Goal: Transaction & Acquisition: Obtain resource

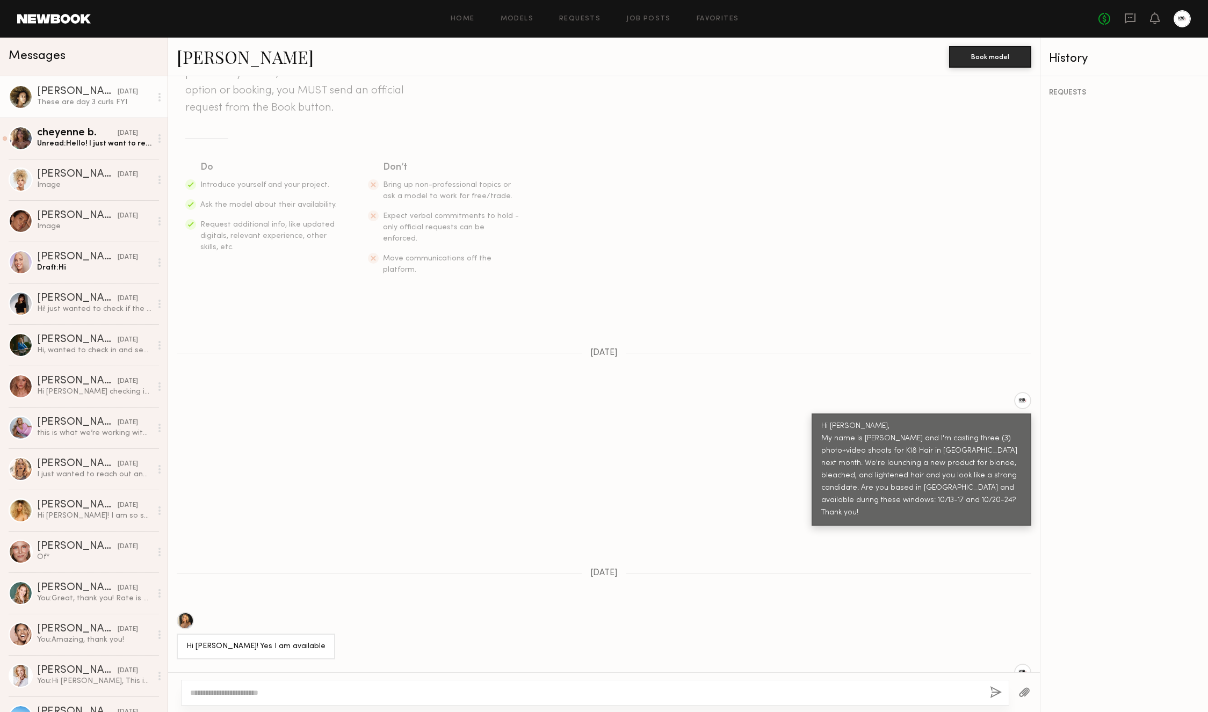
click at [85, 97] on div "These are day 3 curls FYI" at bounding box center [94, 102] width 114 height 10
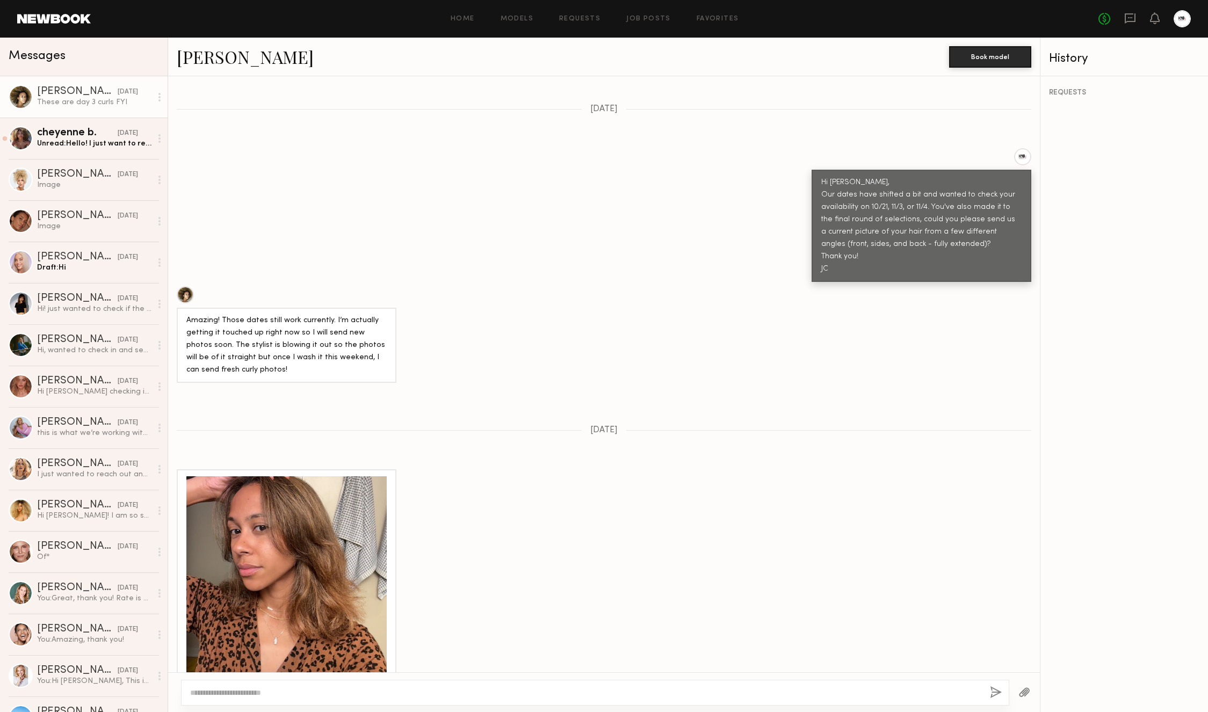
scroll to position [1022, 0]
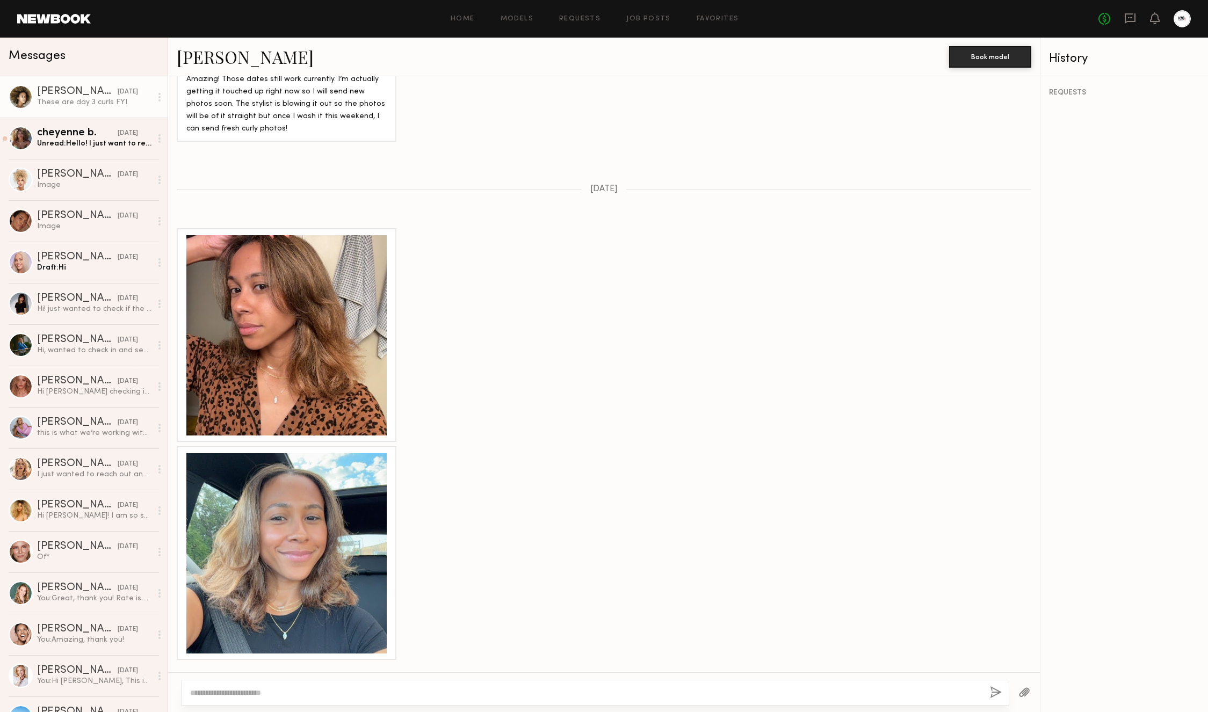
click at [278, 308] on div at bounding box center [286, 335] width 200 height 200
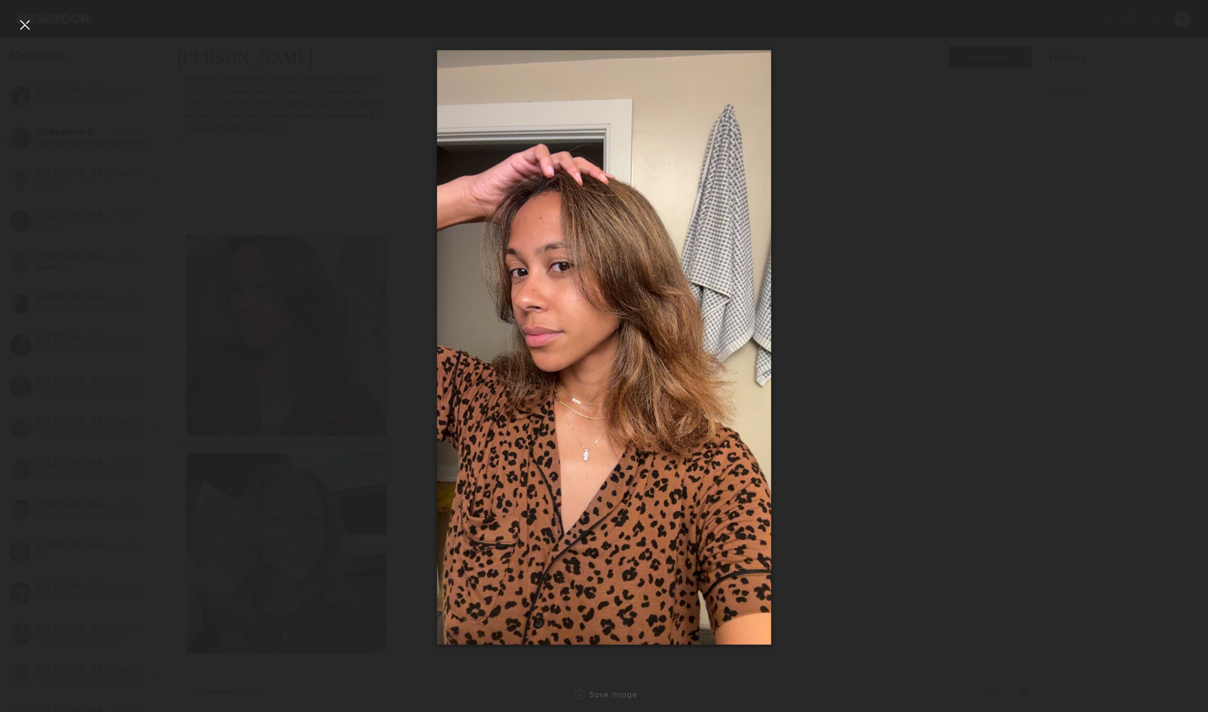
click at [597, 696] on div "Save Image" at bounding box center [613, 696] width 48 height 8
click at [245, 410] on div at bounding box center [604, 347] width 1208 height 661
drag, startPoint x: 21, startPoint y: 25, endPoint x: 38, endPoint y: 81, distance: 57.8
click at [22, 27] on div at bounding box center [24, 24] width 17 height 17
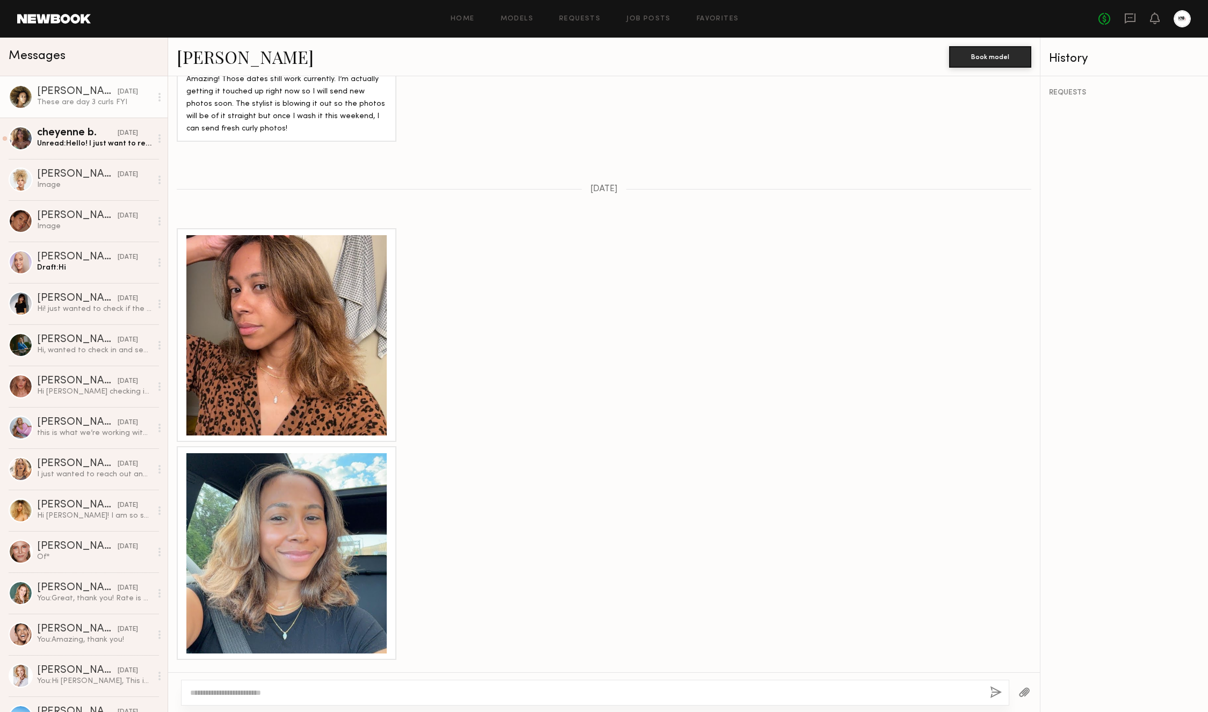
click at [286, 543] on div at bounding box center [286, 553] width 200 height 200
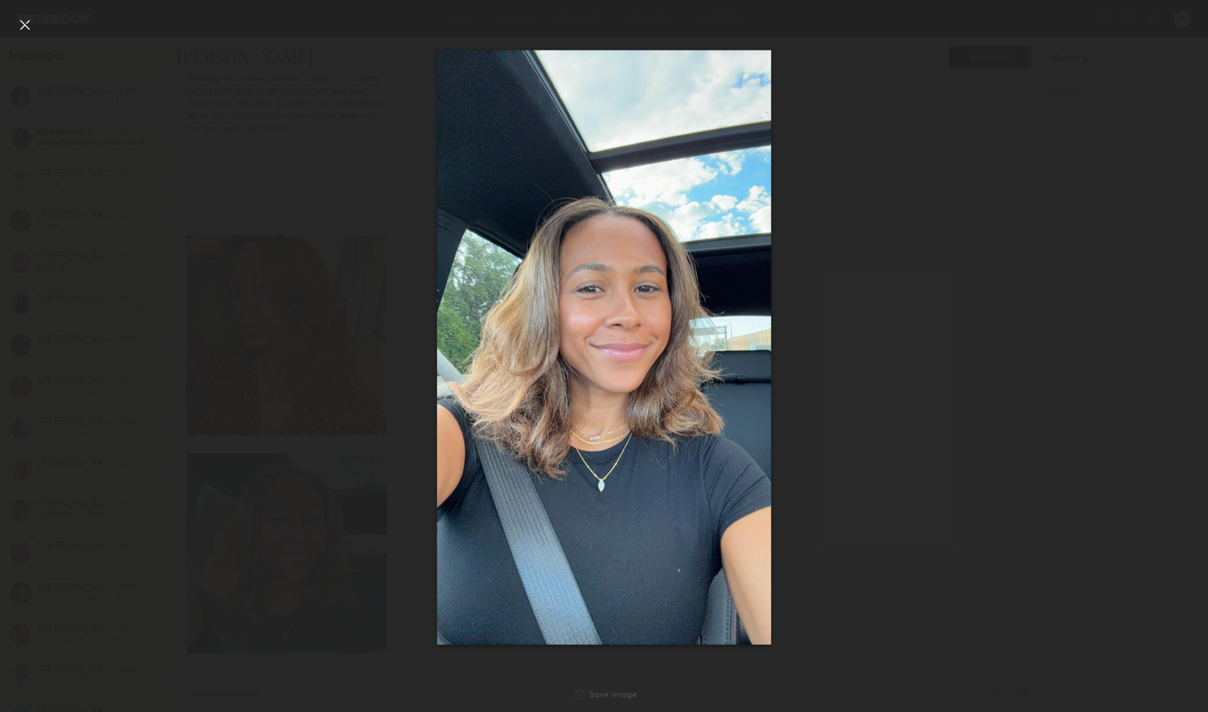
click at [612, 692] on div "Save Image" at bounding box center [613, 696] width 48 height 8
click at [25, 18] on div at bounding box center [24, 24] width 17 height 17
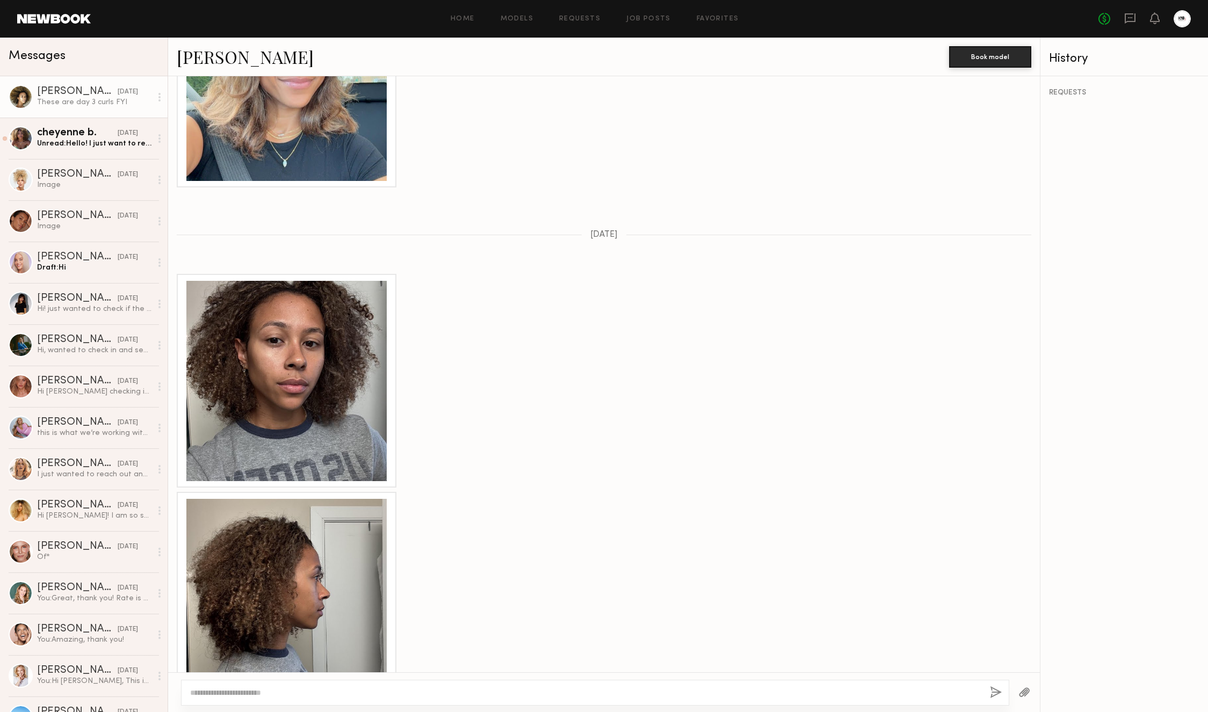
scroll to position [1526, 0]
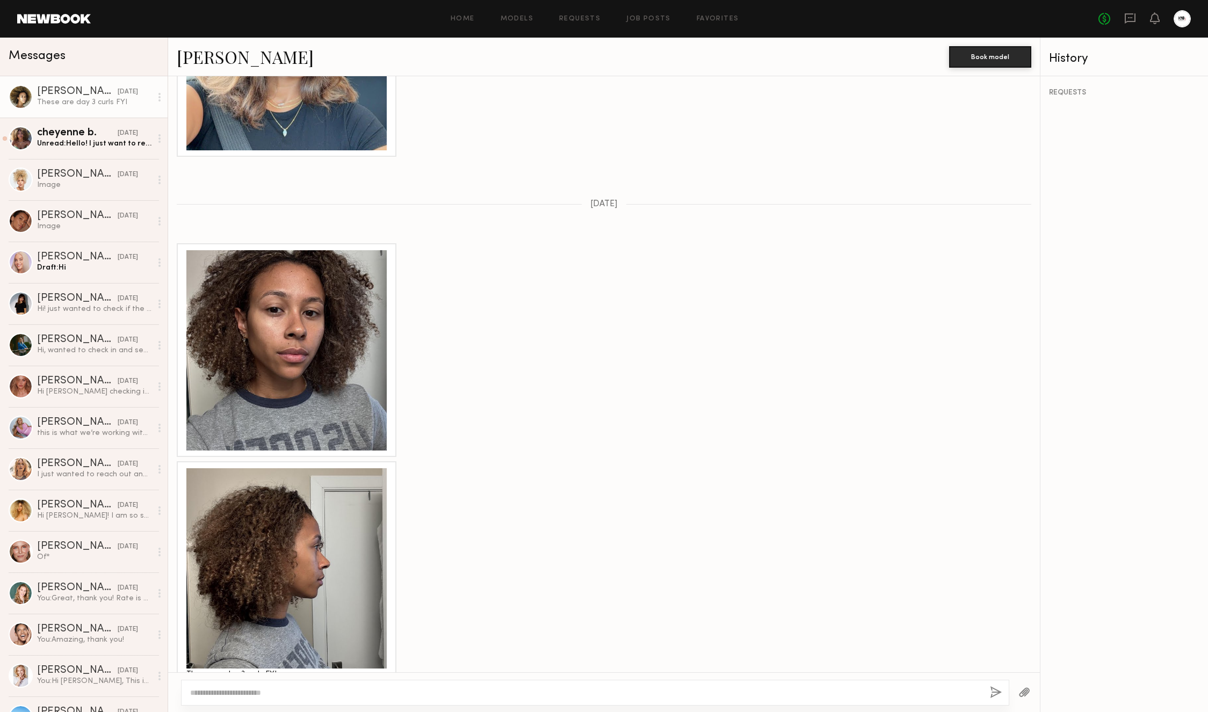
click at [286, 358] on div at bounding box center [286, 350] width 200 height 200
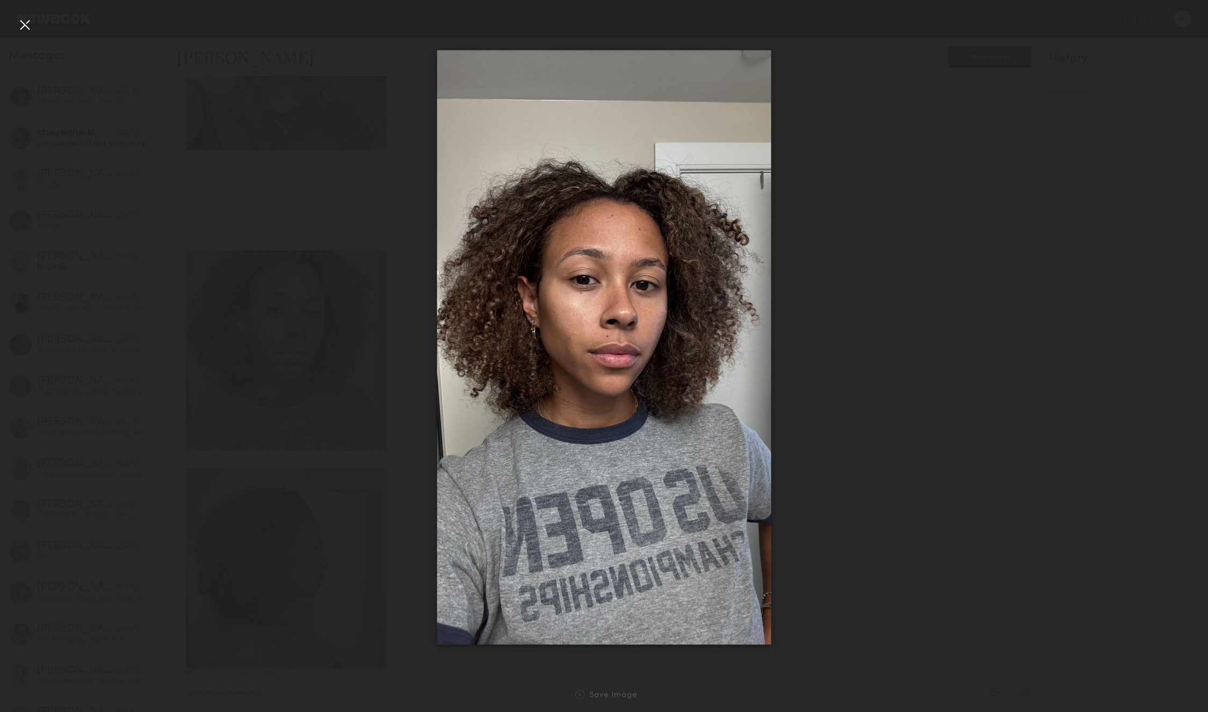
click at [600, 695] on div "Save Image" at bounding box center [613, 696] width 48 height 8
click at [31, 20] on div at bounding box center [24, 24] width 17 height 17
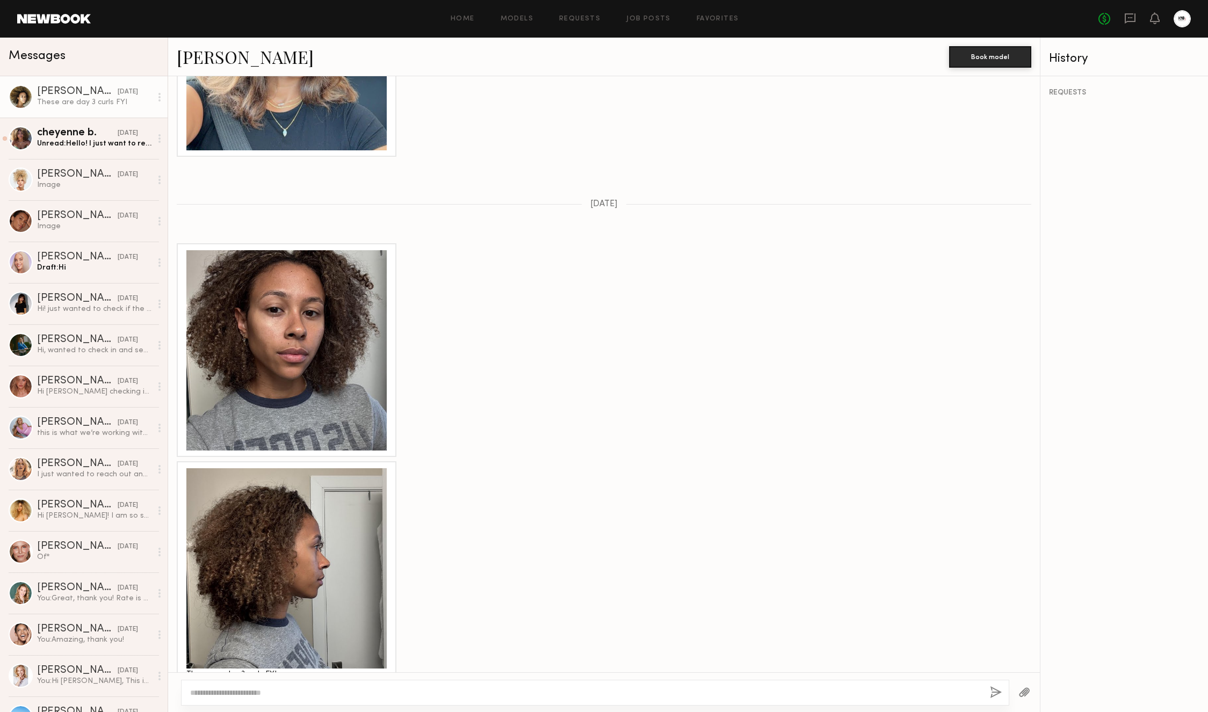
click at [299, 535] on div at bounding box center [286, 568] width 200 height 200
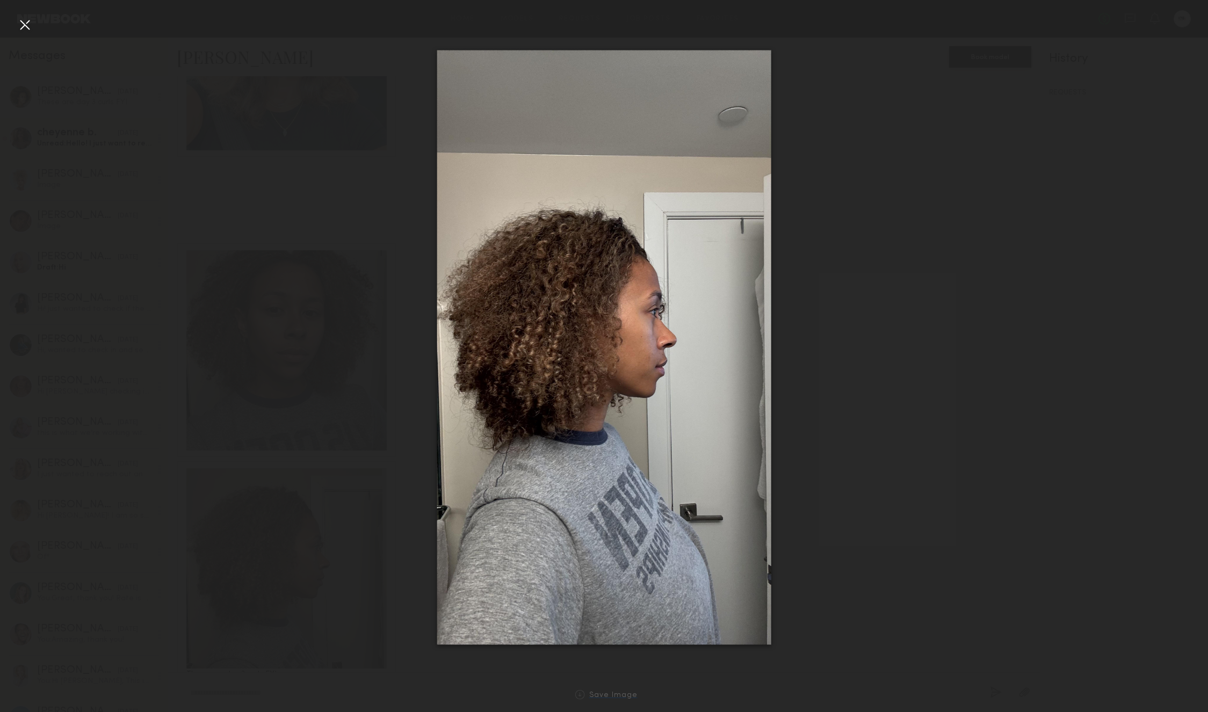
click at [611, 694] on div "Save Image" at bounding box center [613, 696] width 48 height 8
click at [548, 451] on img at bounding box center [604, 347] width 335 height 594
click at [774, 449] on div at bounding box center [604, 347] width 1208 height 661
drag, startPoint x: 811, startPoint y: 451, endPoint x: 638, endPoint y: 352, distance: 199.9
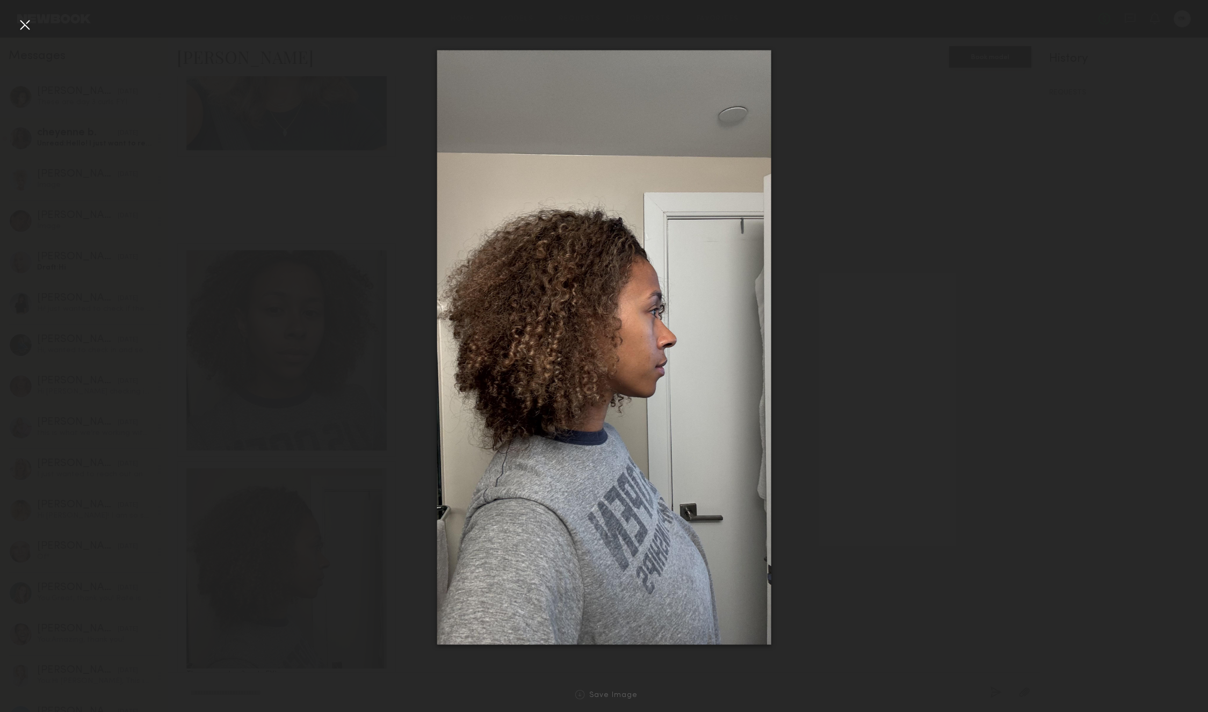
click at [811, 451] on div at bounding box center [604, 347] width 1208 height 661
click at [25, 27] on div at bounding box center [24, 24] width 17 height 17
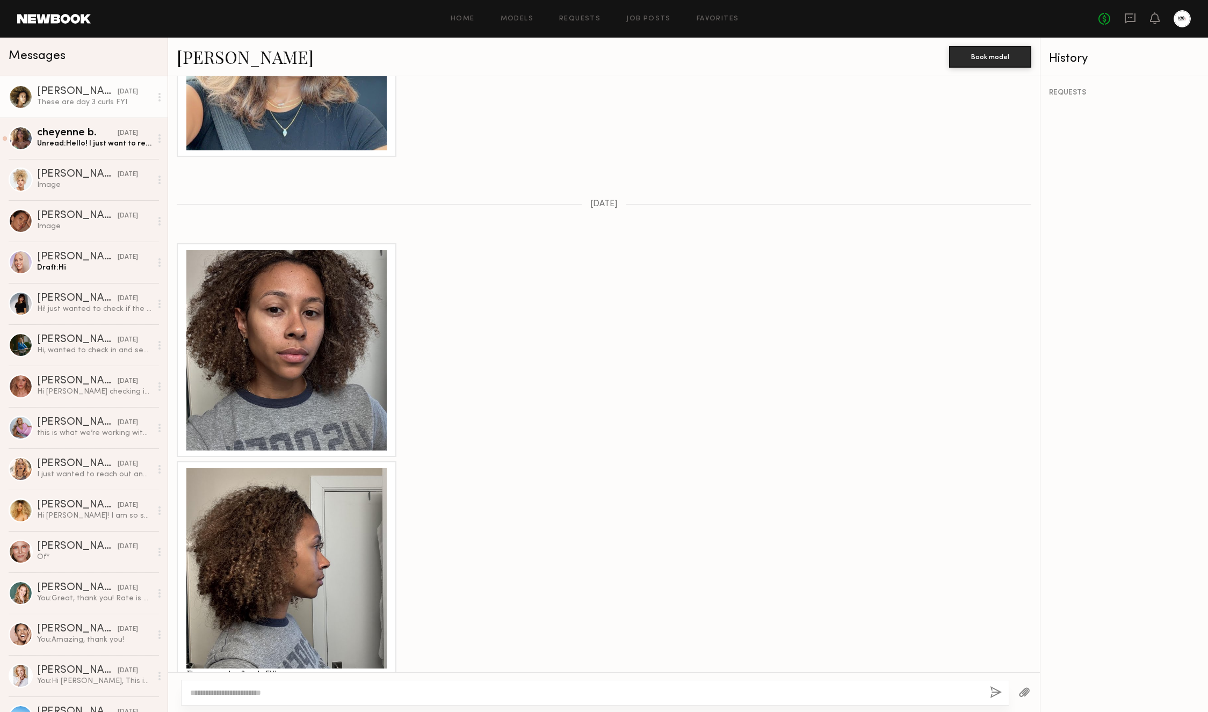
click at [53, 94] on div "Morgan F." at bounding box center [77, 91] width 81 height 11
click at [67, 141] on div "Unread: Hello! I just want to reach out to see if there is any update for this …" at bounding box center [94, 144] width 114 height 10
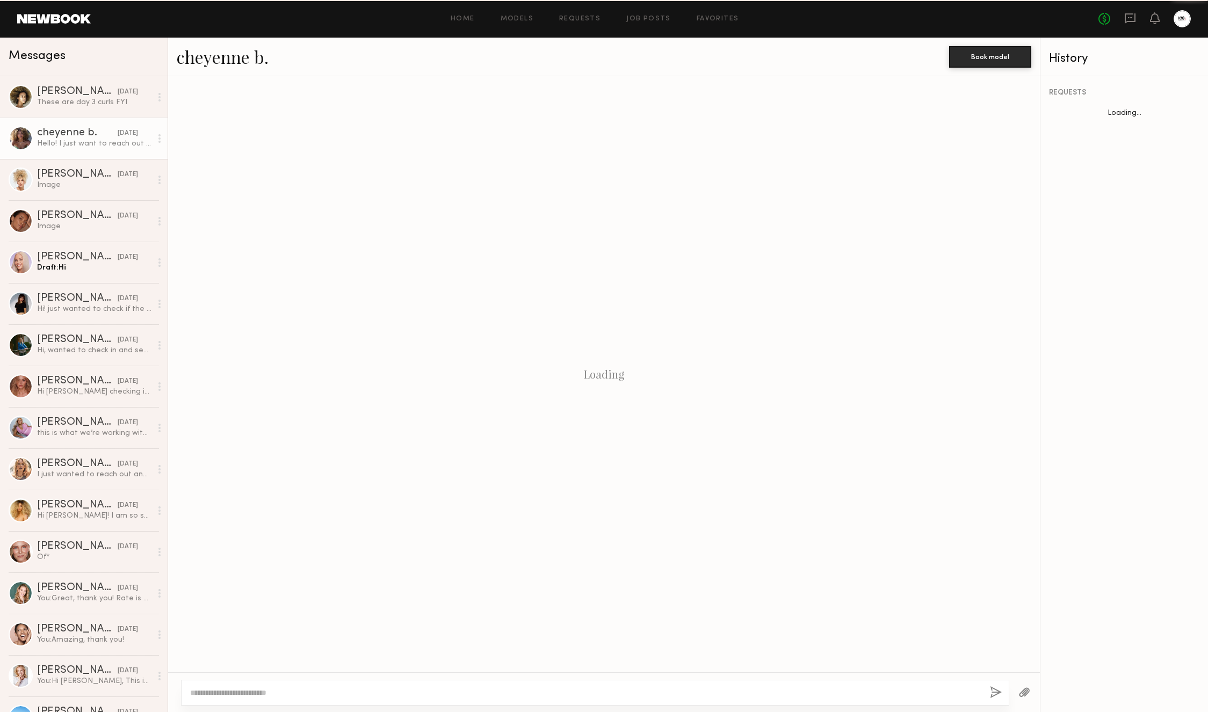
scroll to position [351, 0]
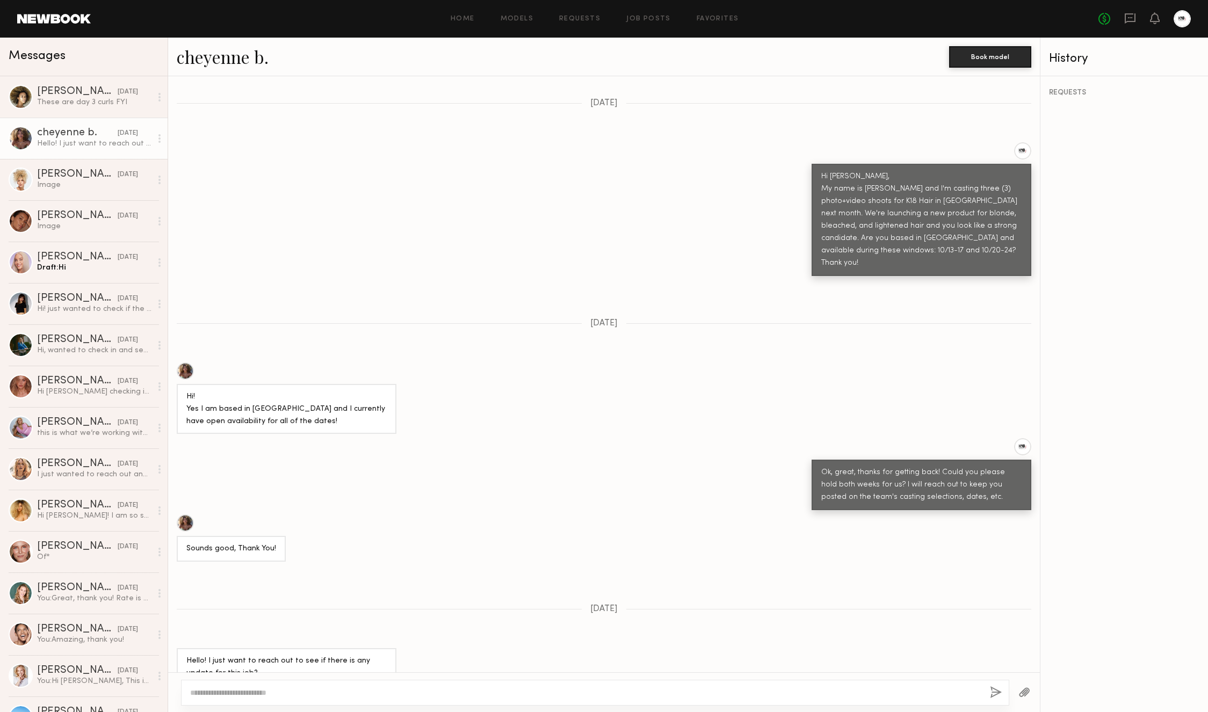
click at [205, 53] on link "cheyenne b." at bounding box center [223, 56] width 92 height 23
click at [81, 254] on div "Sofia M." at bounding box center [77, 257] width 81 height 11
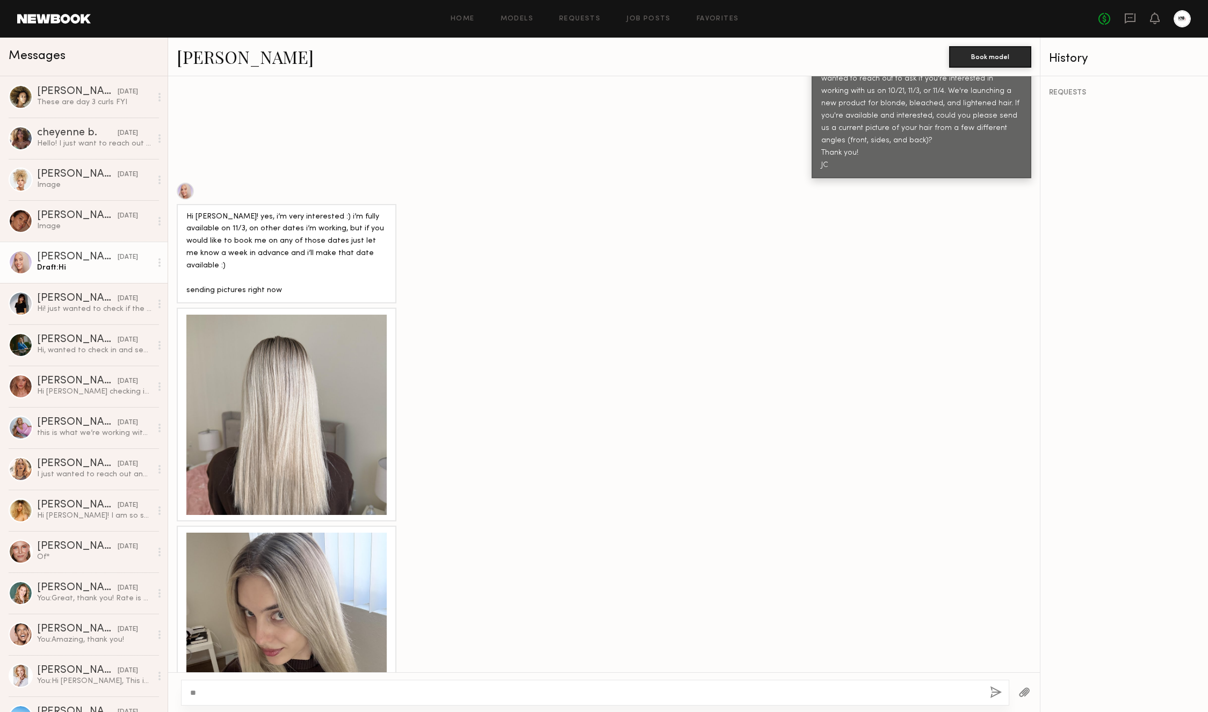
scroll to position [475, 0]
click at [320, 387] on div at bounding box center [286, 413] width 200 height 200
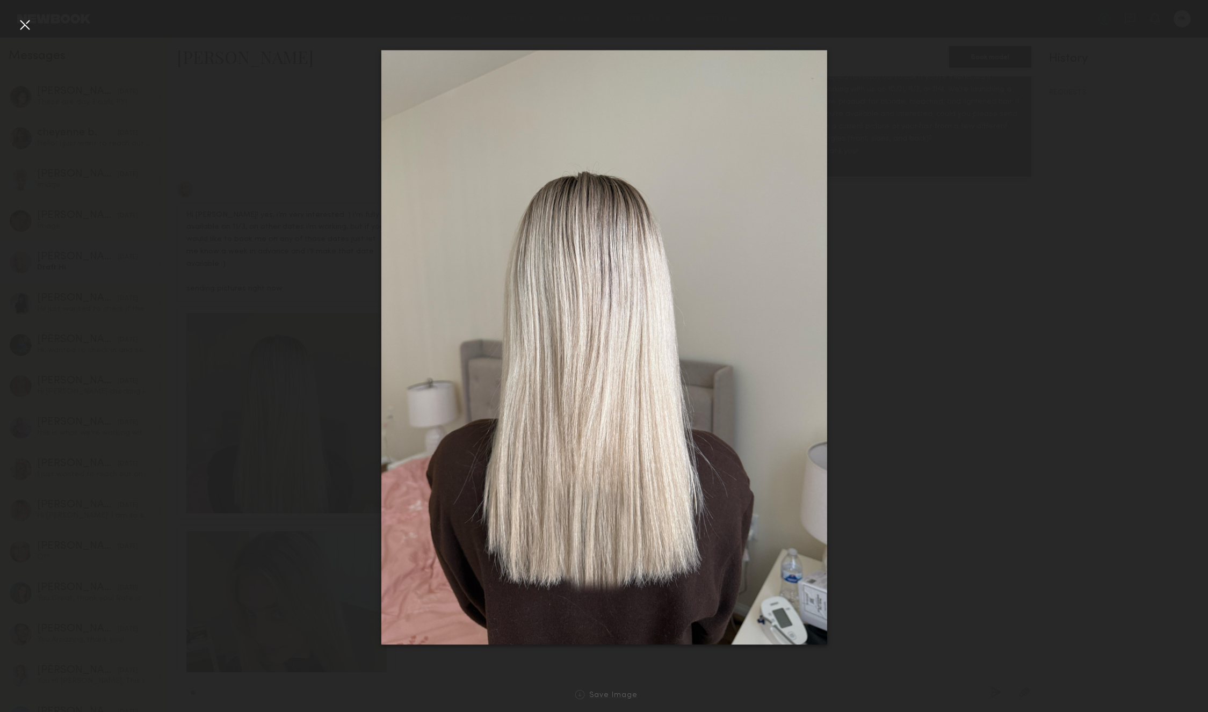
click at [607, 694] on div "Save Image" at bounding box center [613, 696] width 48 height 8
click at [255, 384] on div at bounding box center [604, 347] width 1208 height 661
drag, startPoint x: 23, startPoint y: 21, endPoint x: 25, endPoint y: 27, distance: 6.0
click at [23, 22] on div at bounding box center [24, 24] width 17 height 17
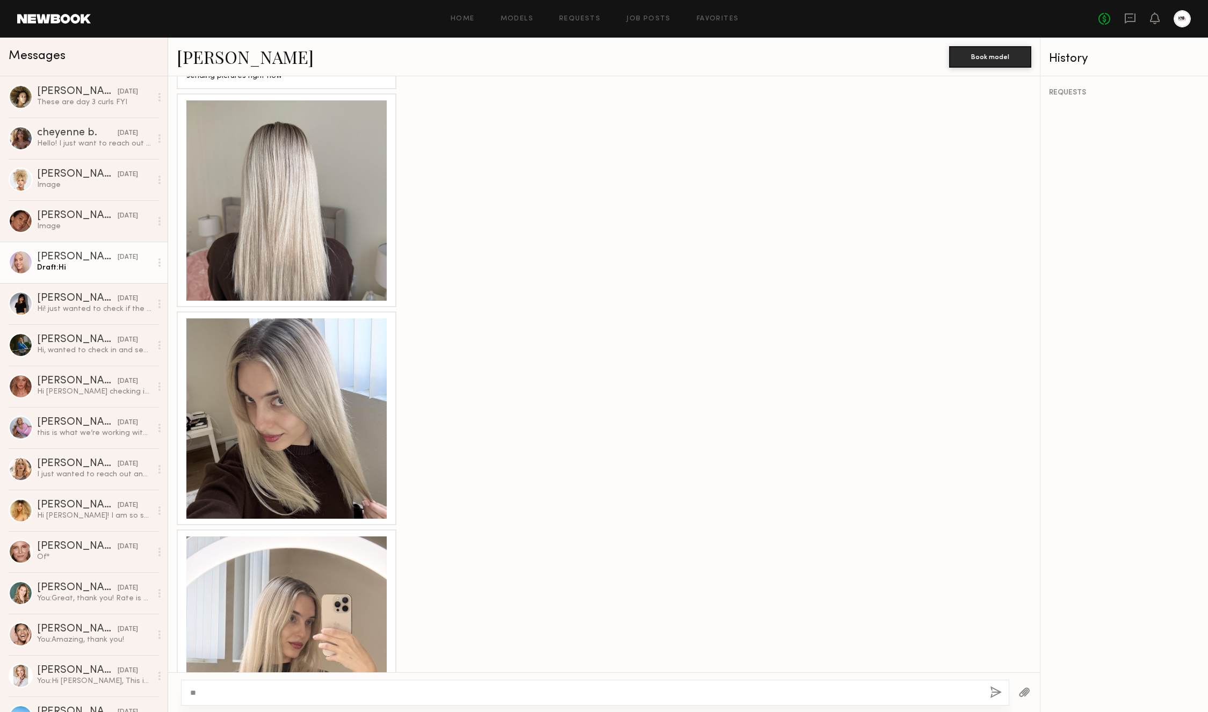
scroll to position [692, 0]
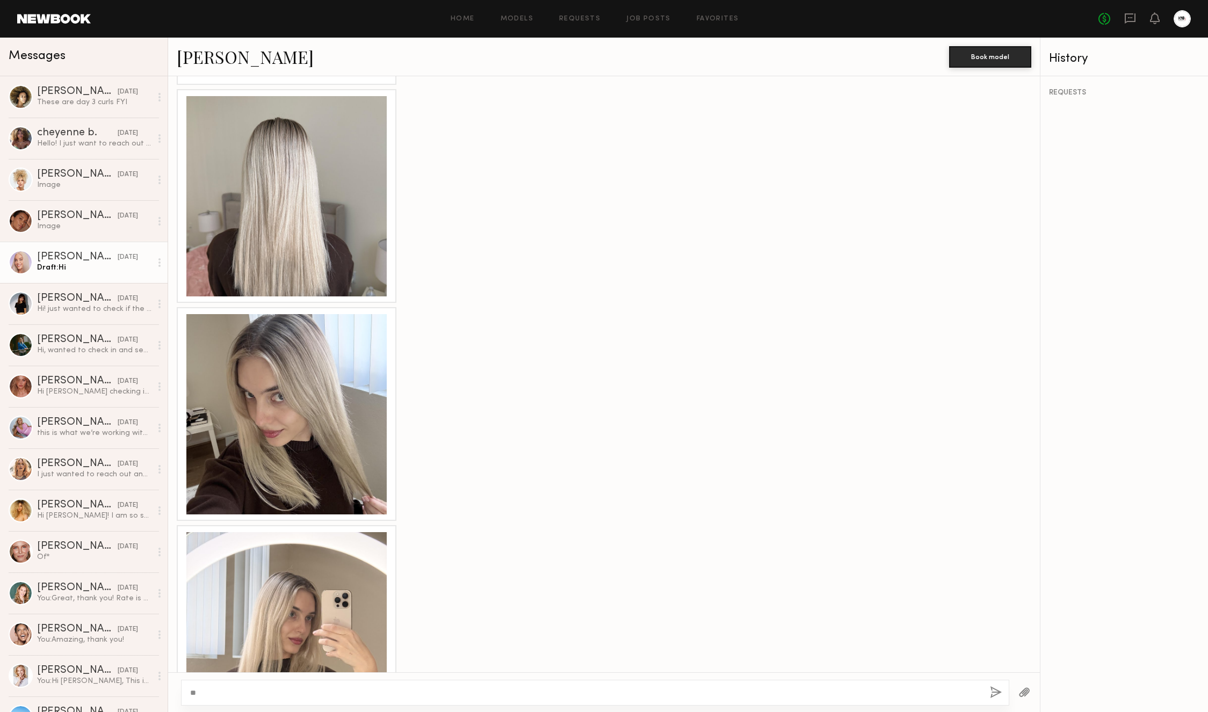
click at [310, 418] on div at bounding box center [286, 414] width 200 height 200
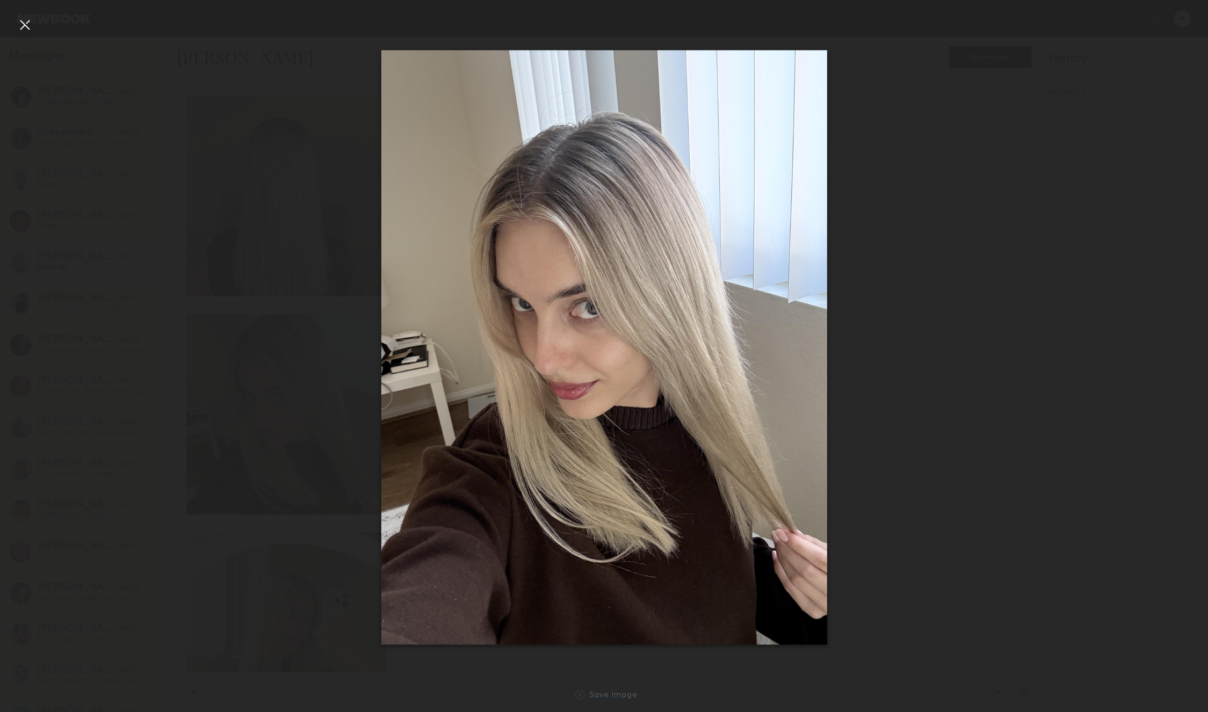
click at [608, 696] on div "Save Image" at bounding box center [613, 696] width 48 height 8
click at [27, 23] on div at bounding box center [24, 24] width 17 height 17
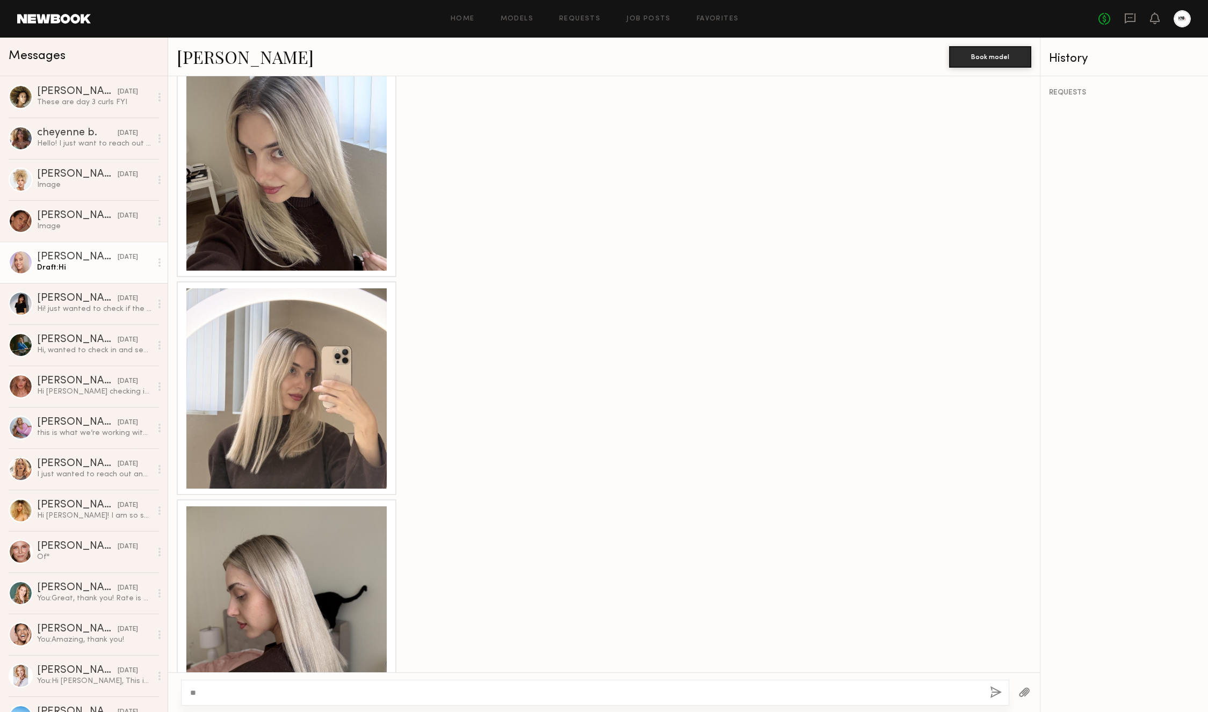
scroll to position [941, 0]
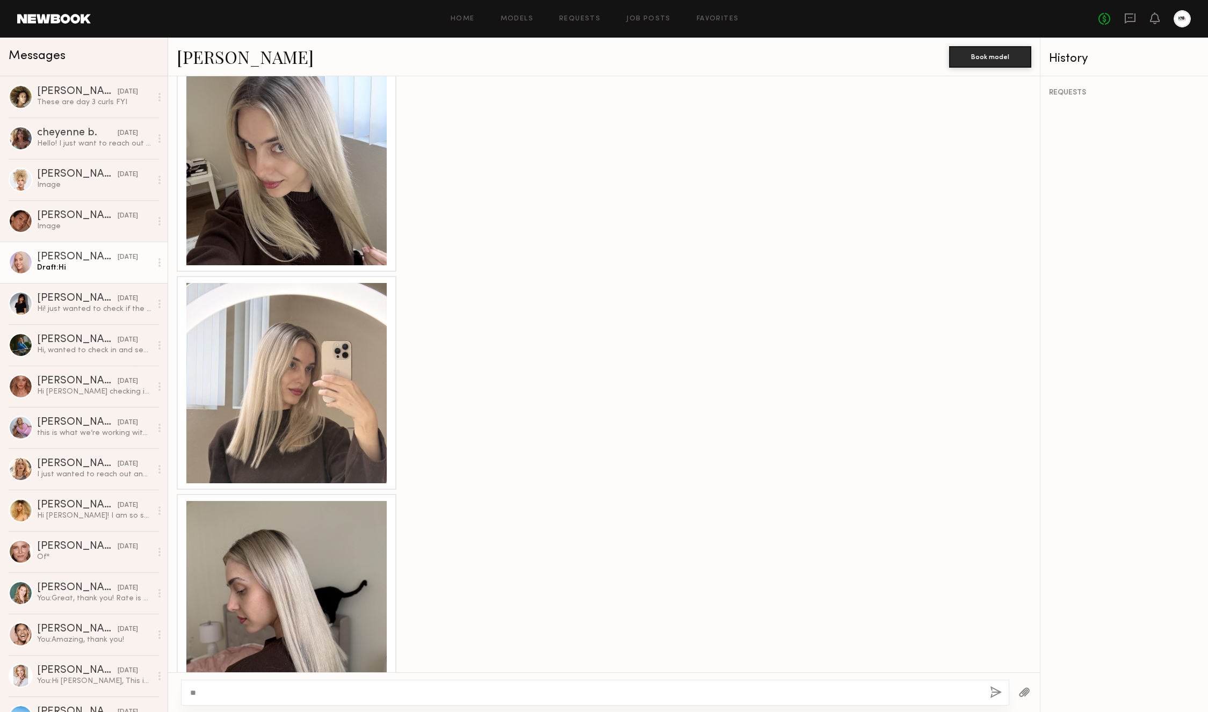
click at [293, 409] on div at bounding box center [286, 383] width 200 height 200
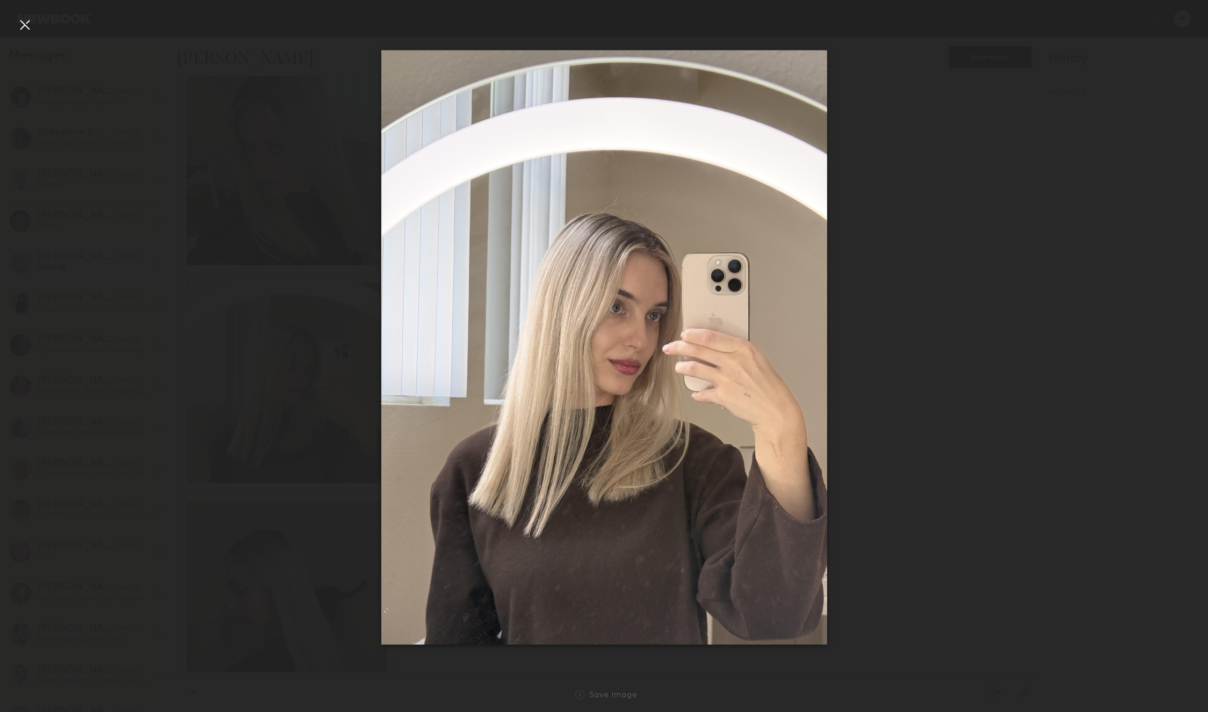
click at [605, 698] on div "Save Image" at bounding box center [613, 696] width 48 height 8
click at [607, 692] on div "Save Image" at bounding box center [613, 696] width 48 height 8
click at [17, 26] on div at bounding box center [24, 24] width 17 height 17
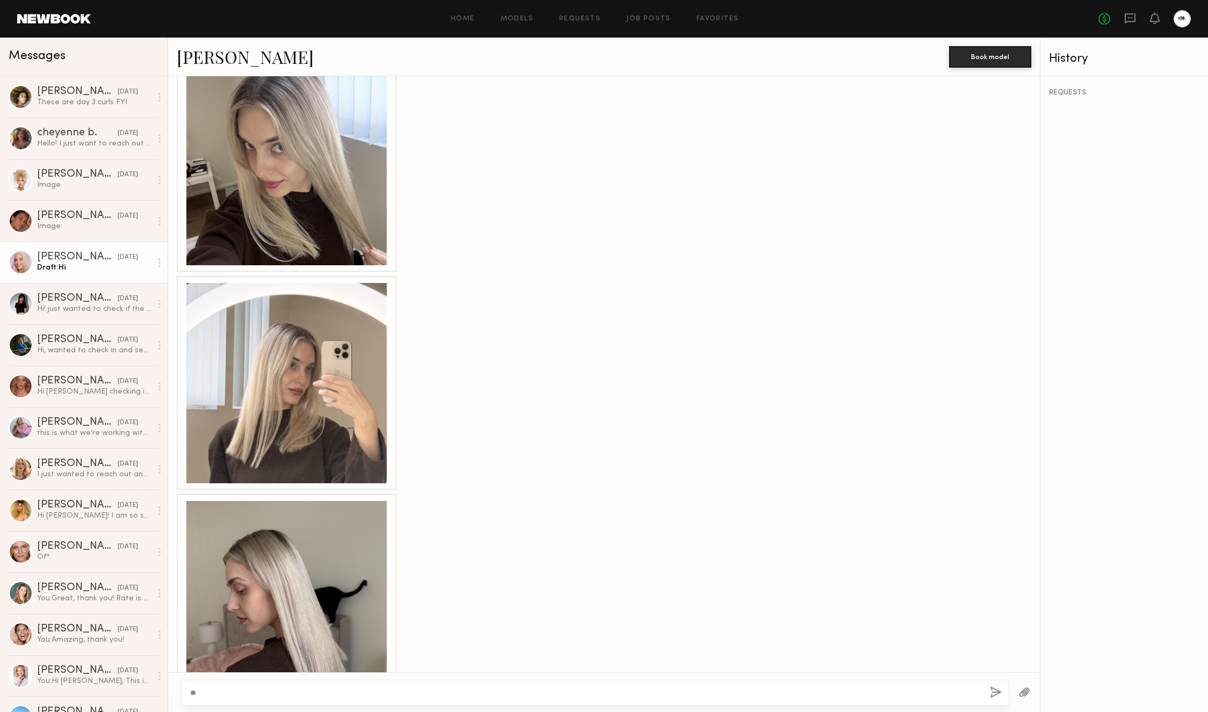
scroll to position [952, 0]
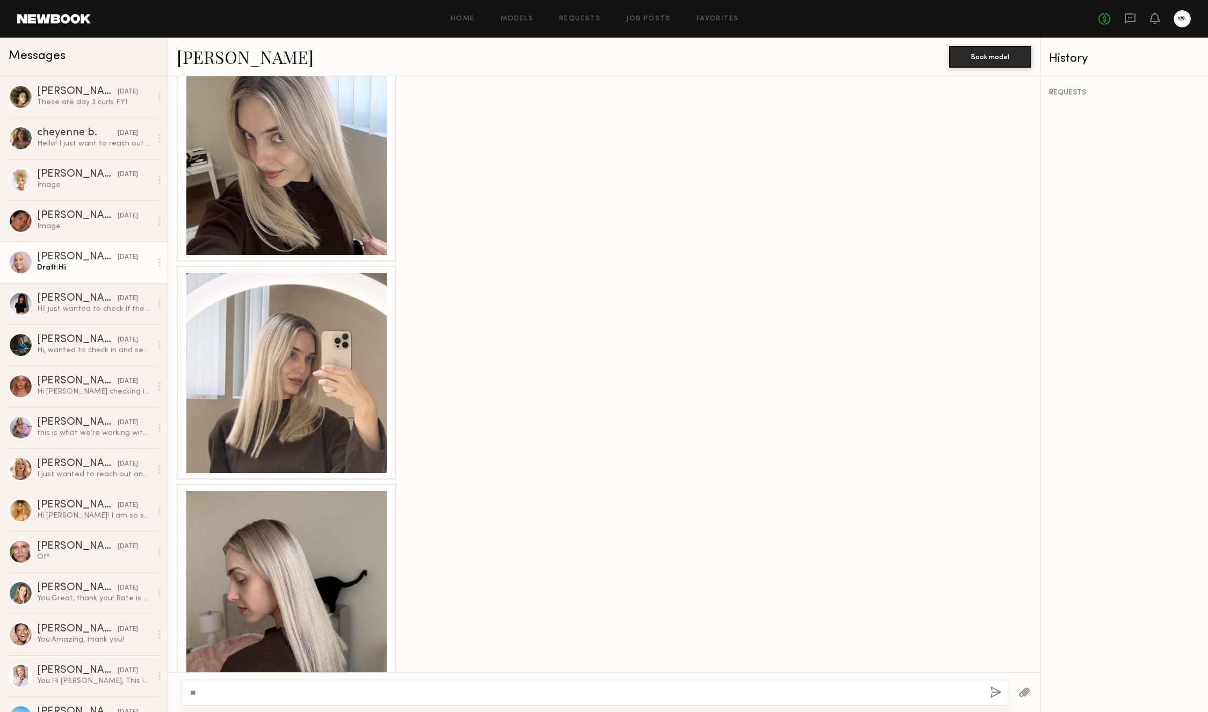
click at [279, 526] on div at bounding box center [286, 591] width 200 height 200
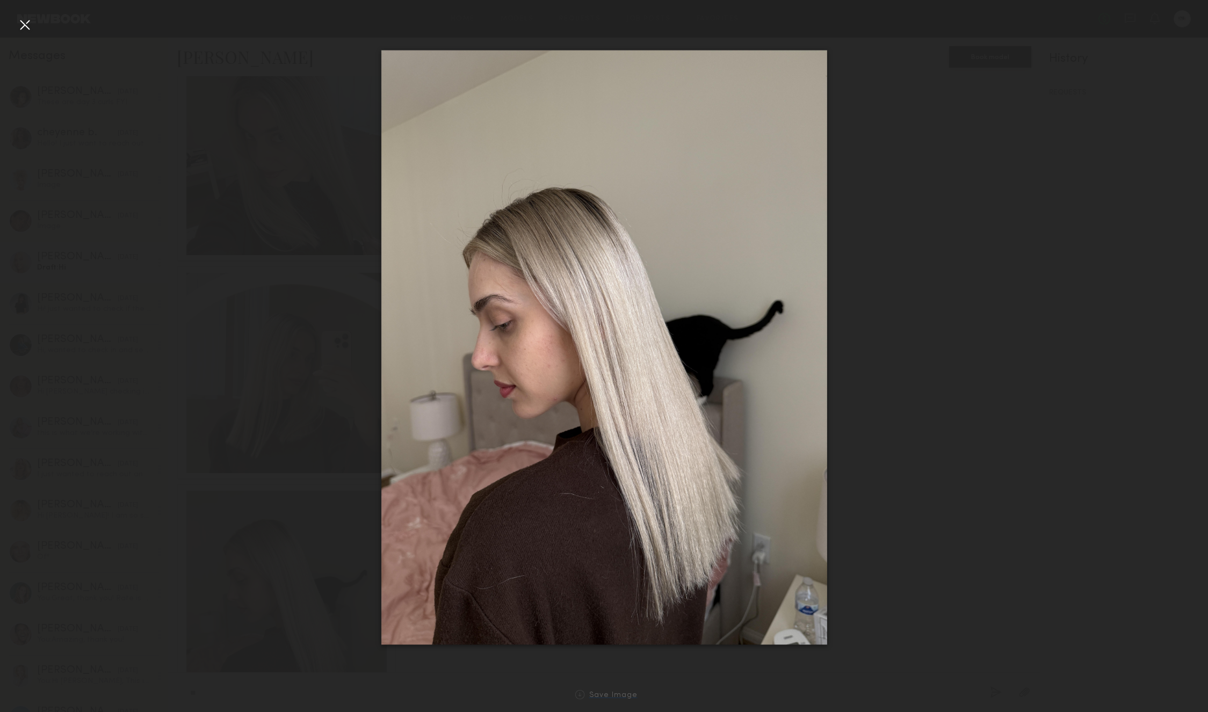
click at [609, 696] on div "Save Image" at bounding box center [613, 696] width 48 height 8
click at [609, 693] on div "Save Image" at bounding box center [613, 696] width 48 height 8
click at [26, 20] on div at bounding box center [24, 24] width 17 height 17
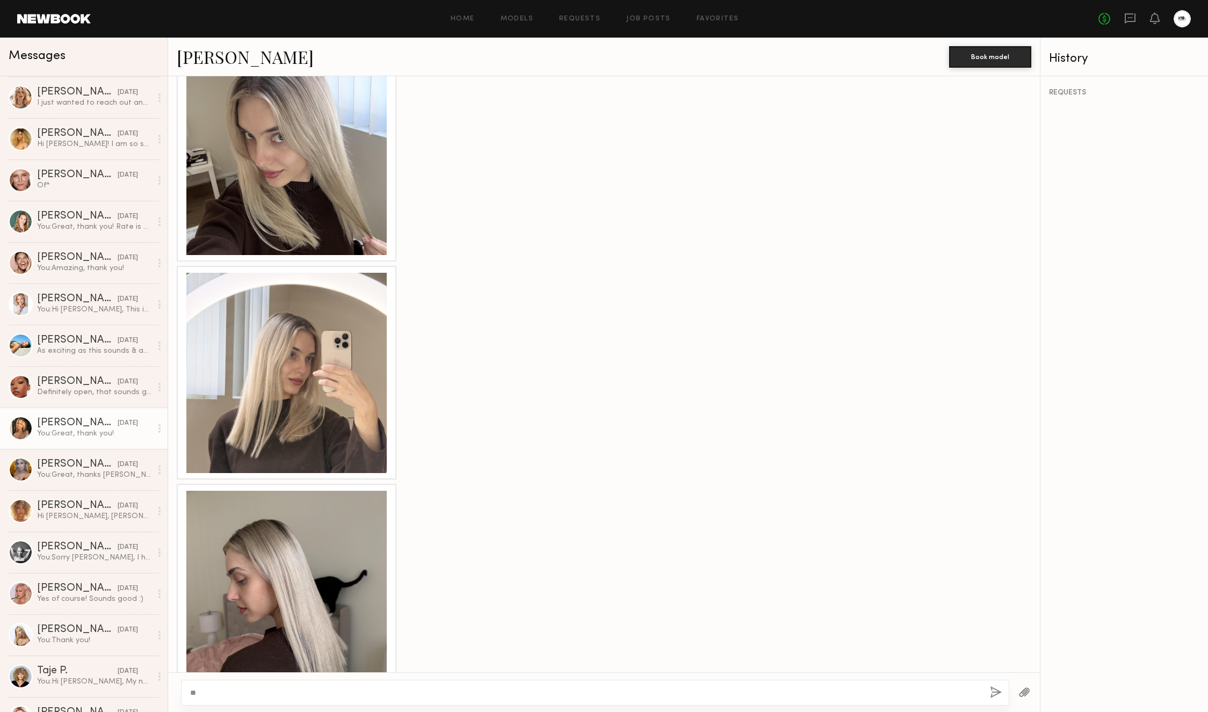
scroll to position [374, 0]
click at [95, 436] on div "You: Great, thank you!" at bounding box center [94, 431] width 114 height 10
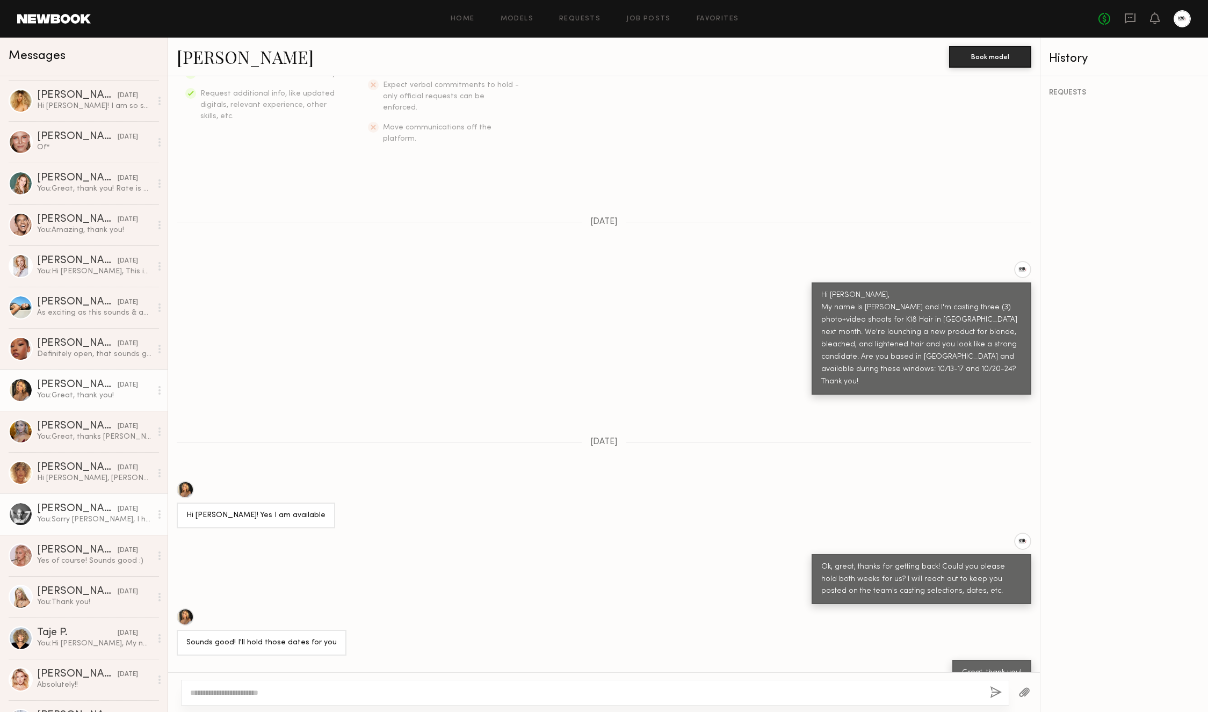
scroll to position [503, 0]
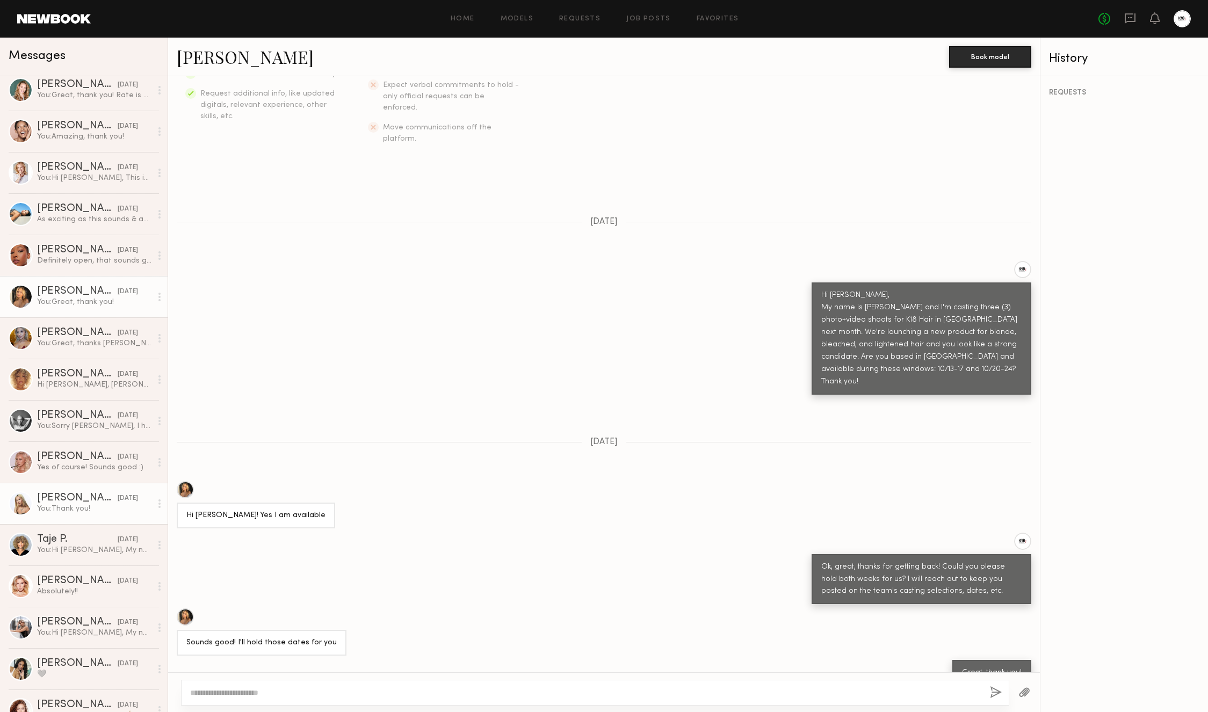
click at [60, 507] on div "You: Thank you!" at bounding box center [94, 509] width 114 height 10
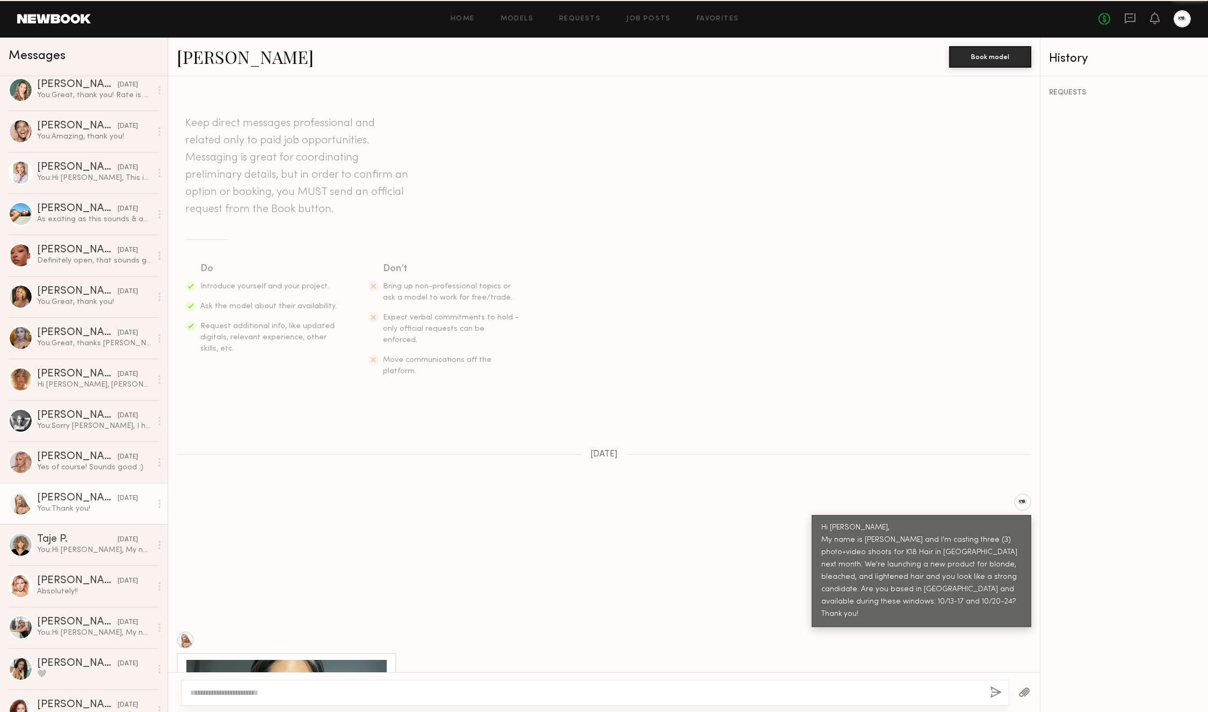
scroll to position [516, 0]
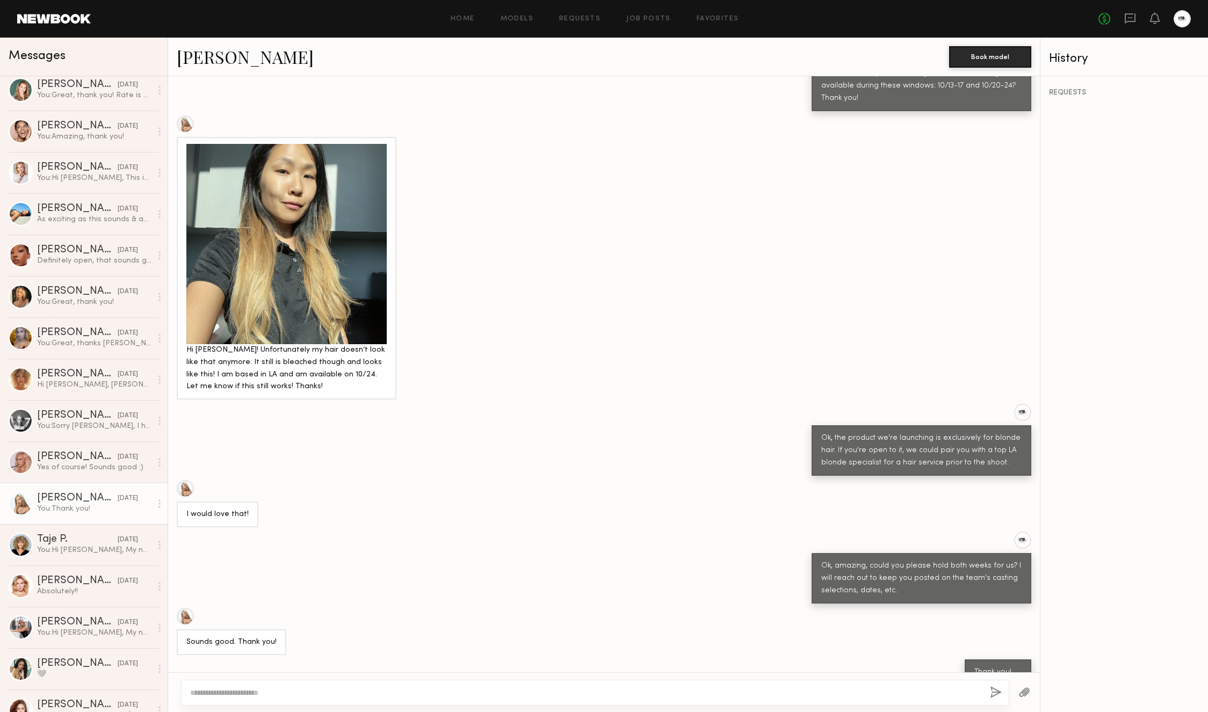
click at [315, 246] on div at bounding box center [286, 244] width 200 height 200
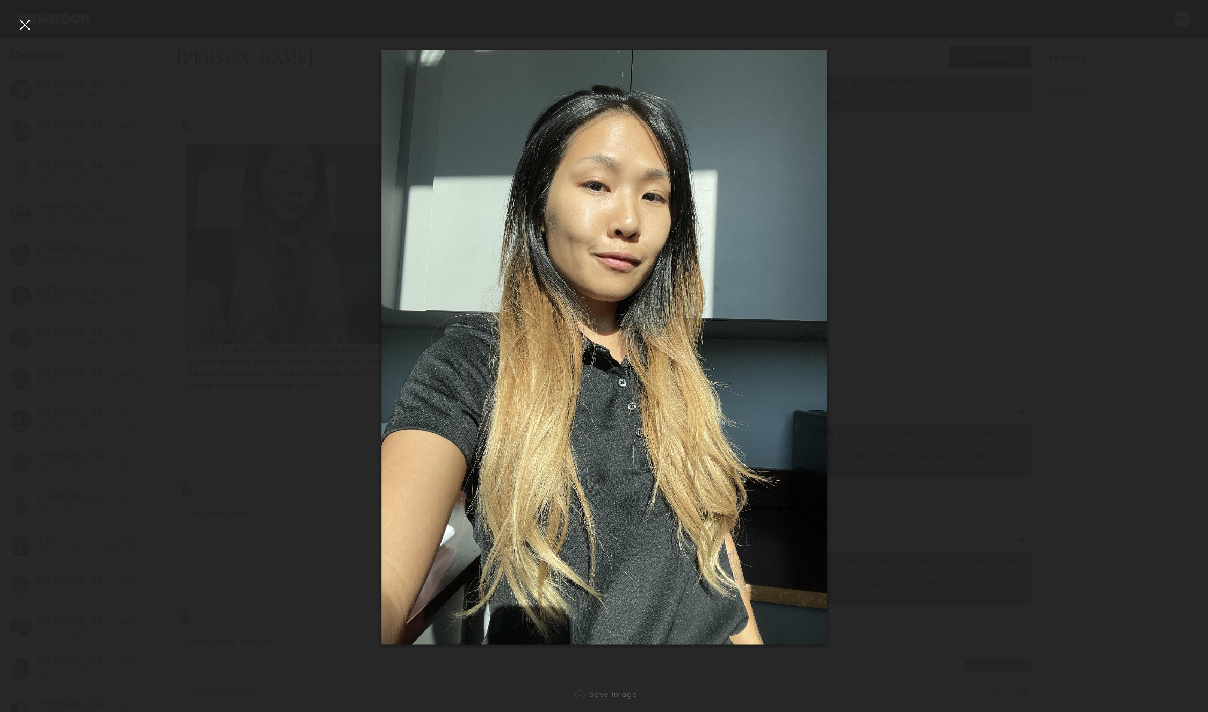
click at [607, 698] on div "Save Image" at bounding box center [613, 696] width 48 height 8
click at [608, 696] on div "Save Image" at bounding box center [613, 696] width 48 height 8
click at [25, 29] on div at bounding box center [24, 24] width 17 height 17
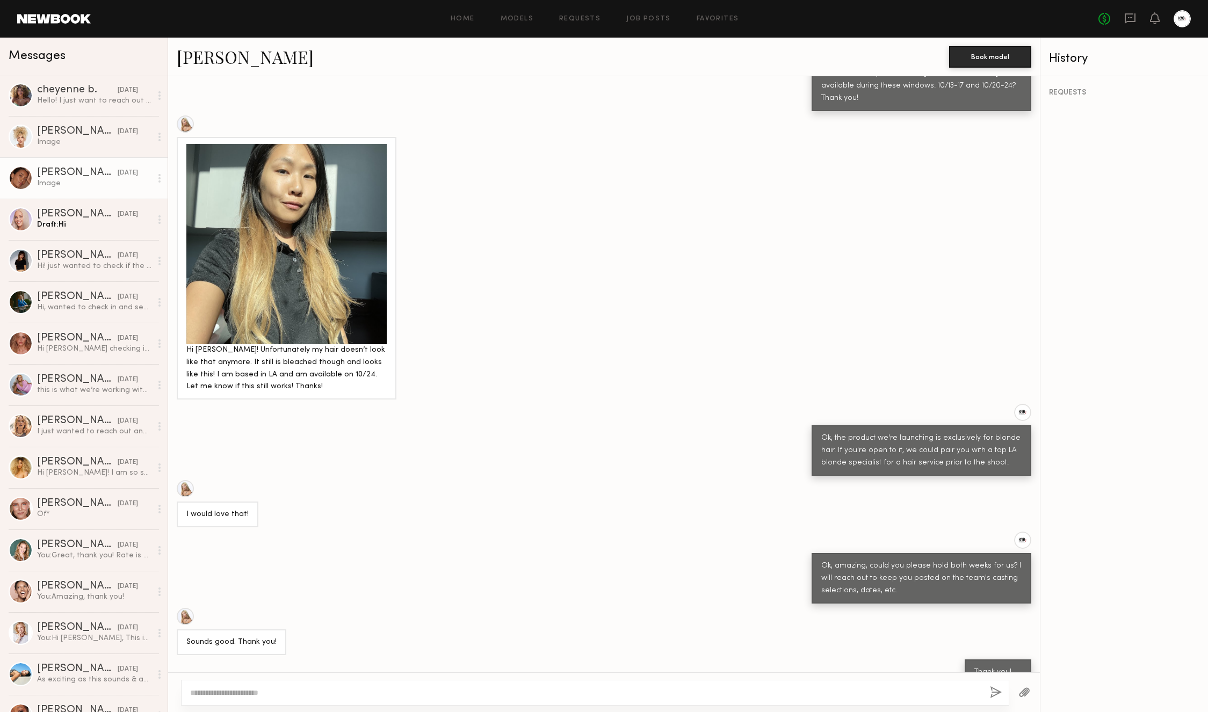
scroll to position [0, 0]
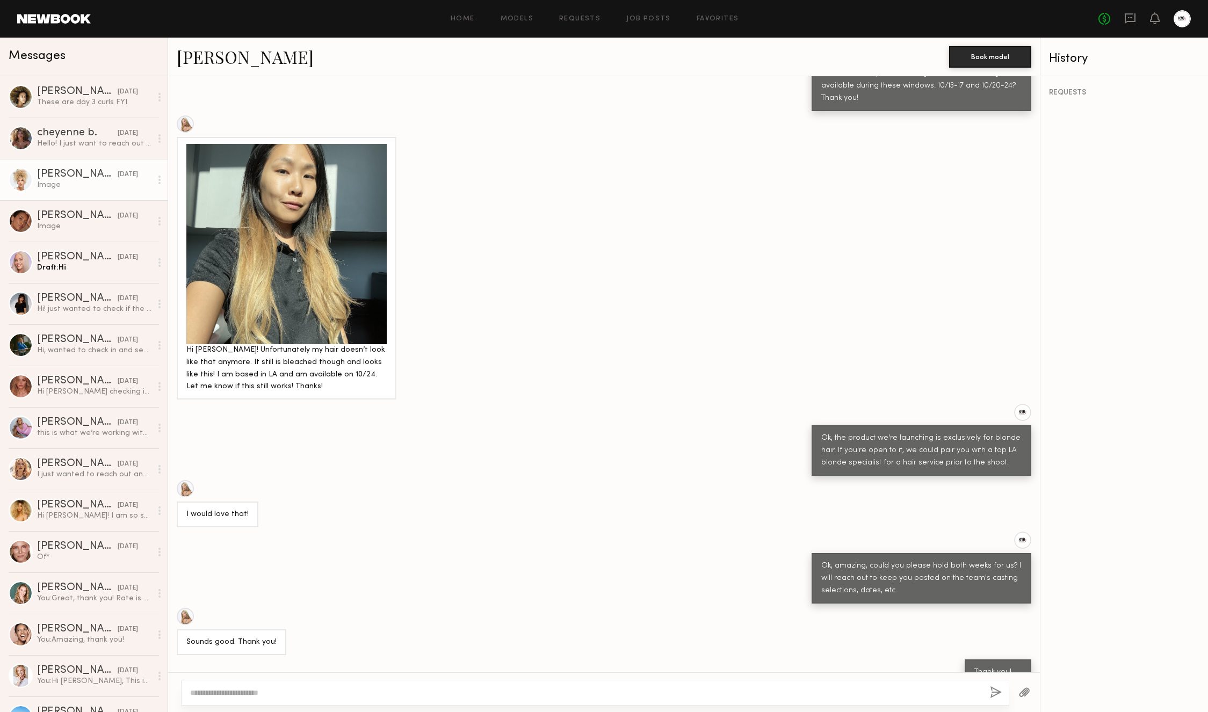
click at [74, 178] on div "Rachel V." at bounding box center [77, 174] width 81 height 11
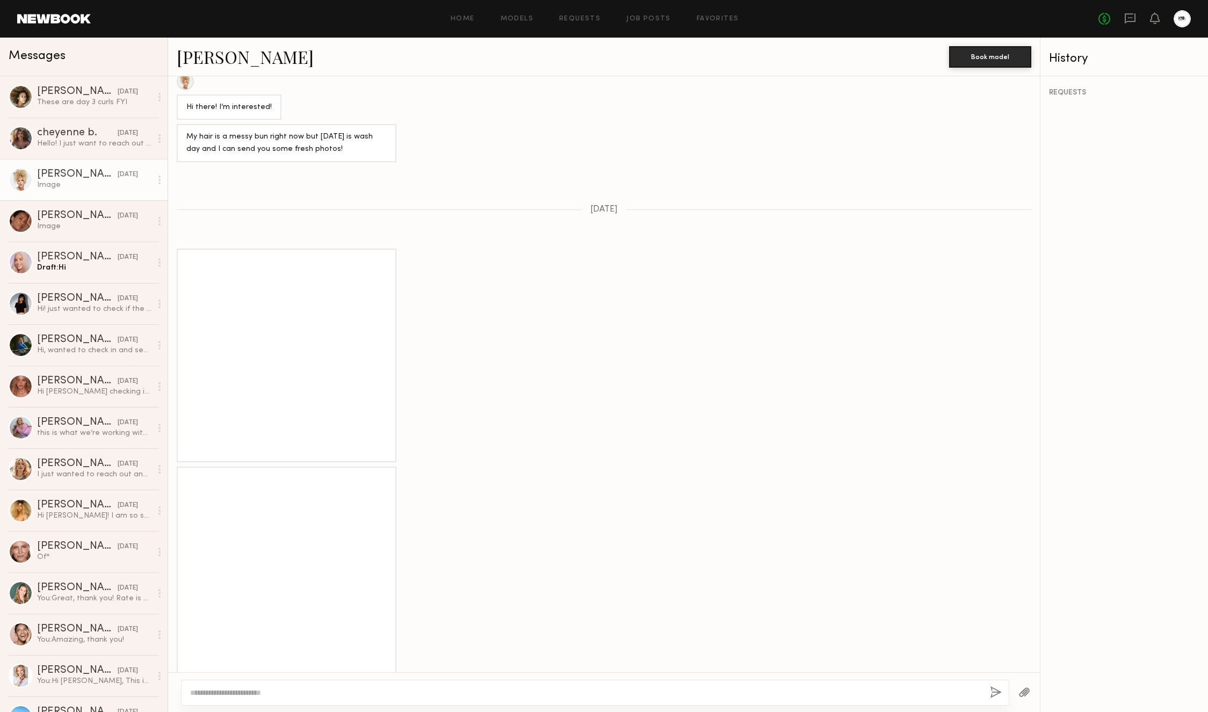
scroll to position [656, 0]
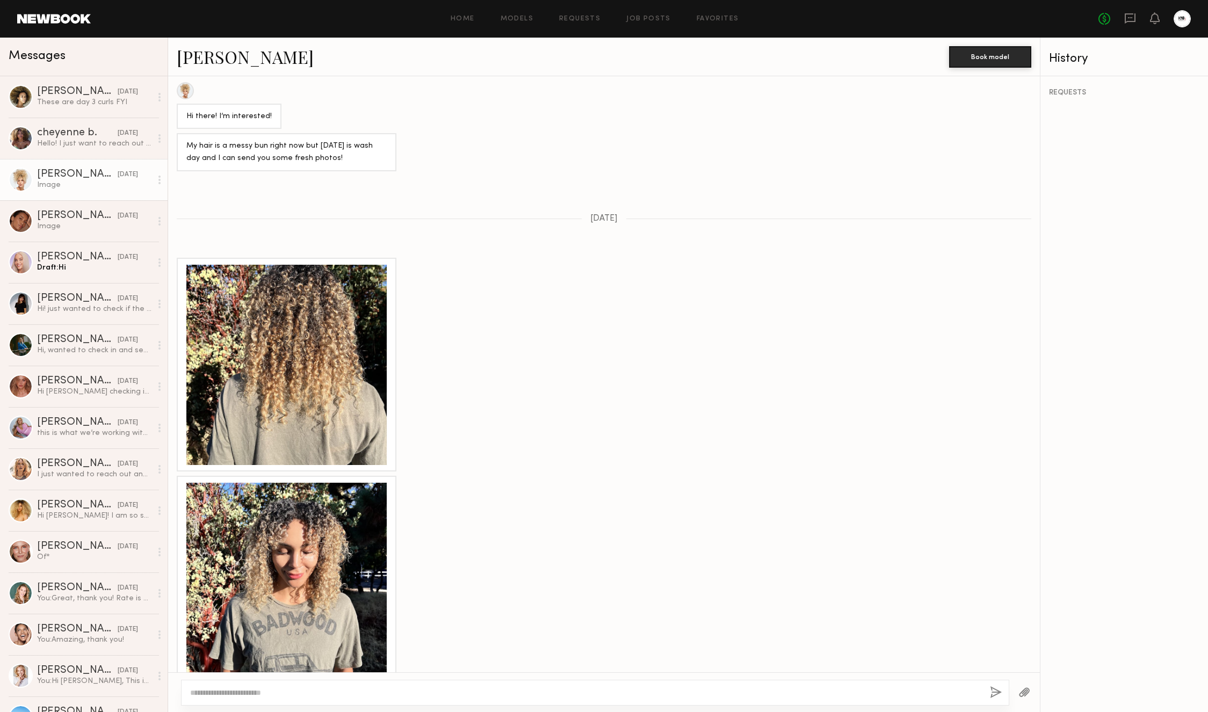
click at [278, 352] on div at bounding box center [286, 365] width 200 height 200
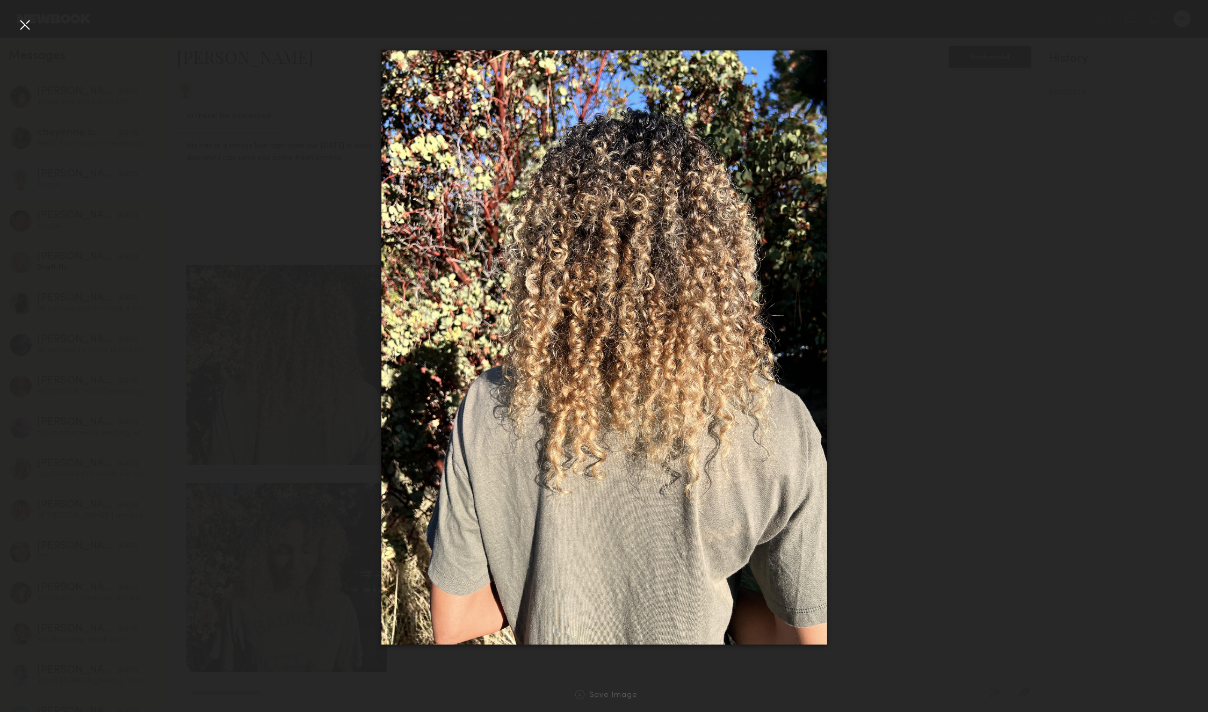
click at [614, 695] on div "Save Image" at bounding box center [613, 696] width 48 height 8
click at [1030, 487] on div at bounding box center [604, 347] width 1208 height 661
drag, startPoint x: 23, startPoint y: 27, endPoint x: 50, endPoint y: 100, distance: 77.5
click at [23, 28] on div at bounding box center [24, 24] width 17 height 17
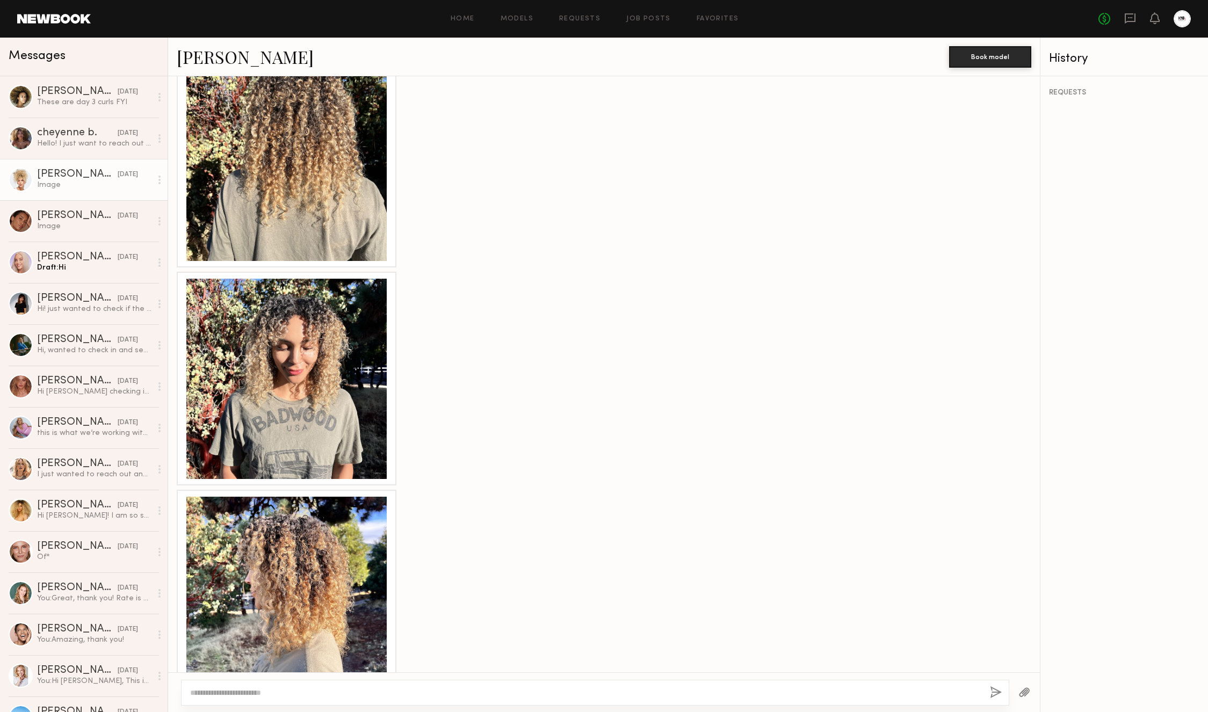
scroll to position [863, 0]
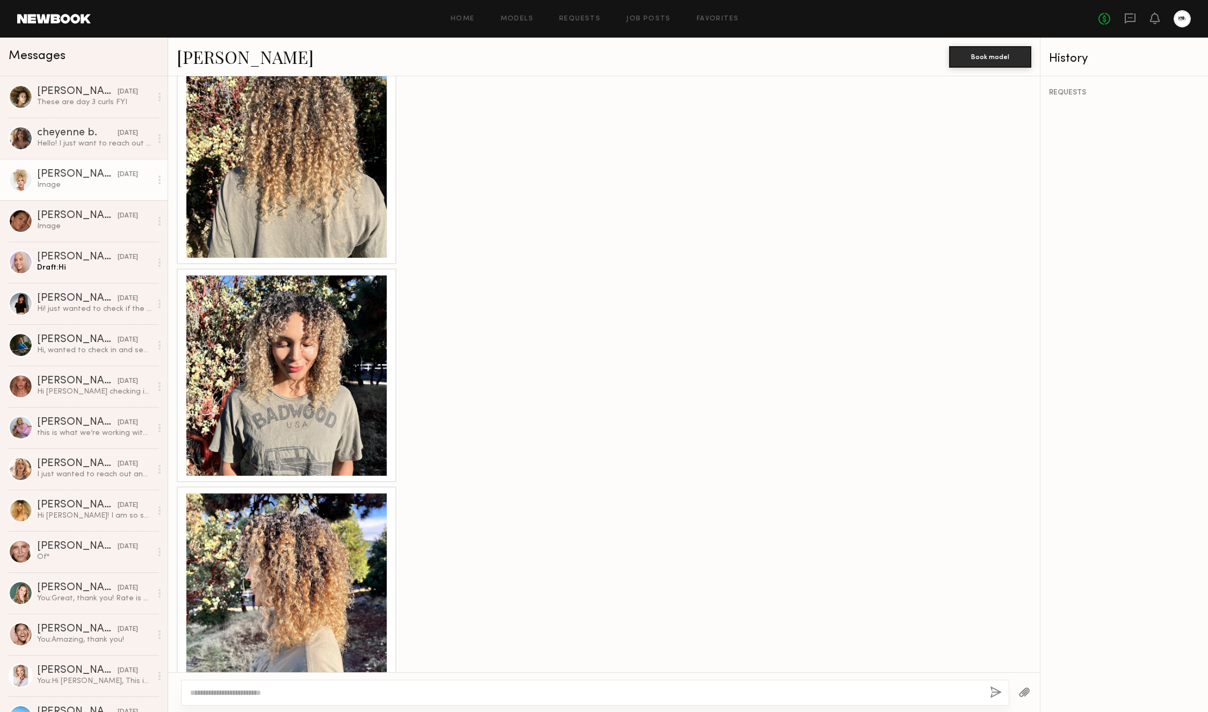
click at [297, 393] on div at bounding box center [286, 375] width 200 height 200
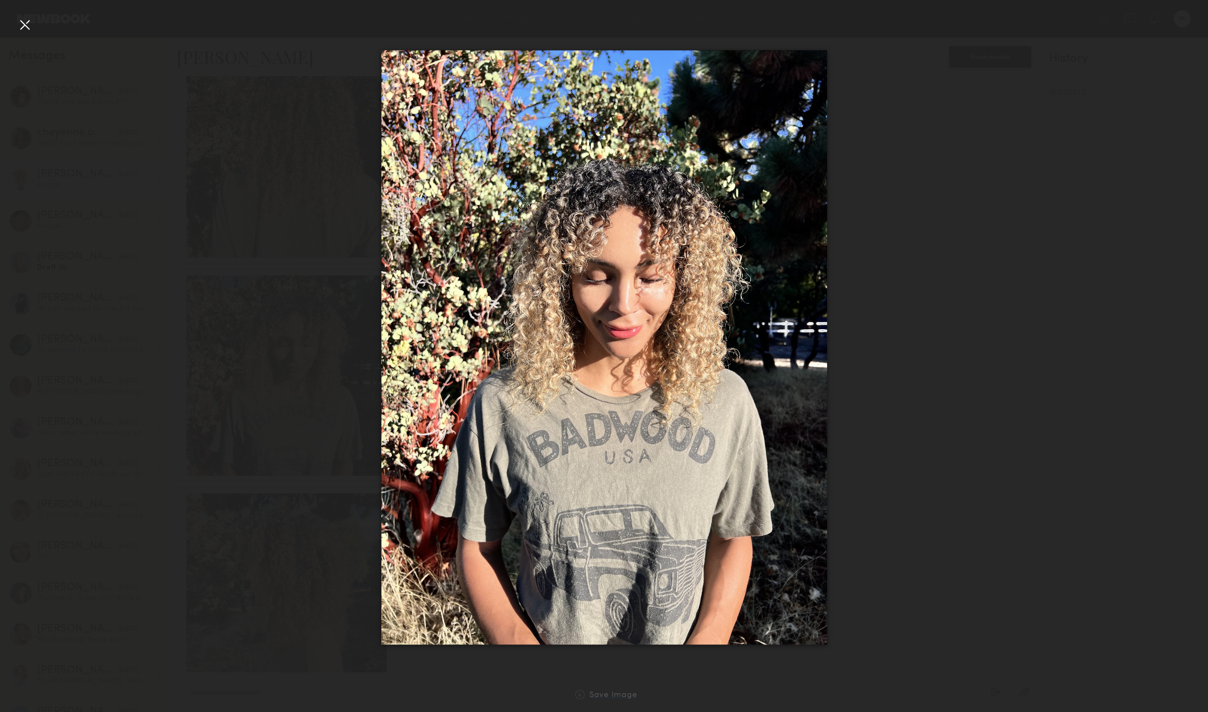
click at [607, 696] on div "Save Image" at bounding box center [613, 696] width 48 height 8
click at [22, 26] on div at bounding box center [24, 24] width 17 height 17
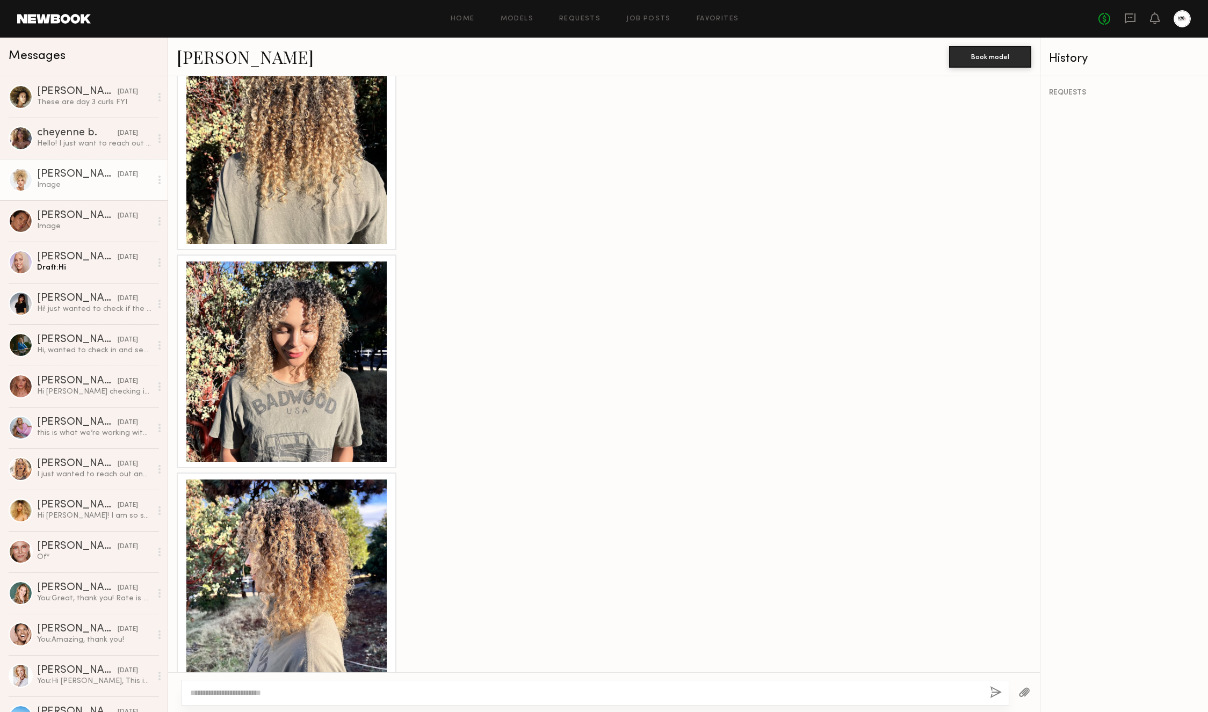
click at [273, 537] on div at bounding box center [286, 580] width 200 height 200
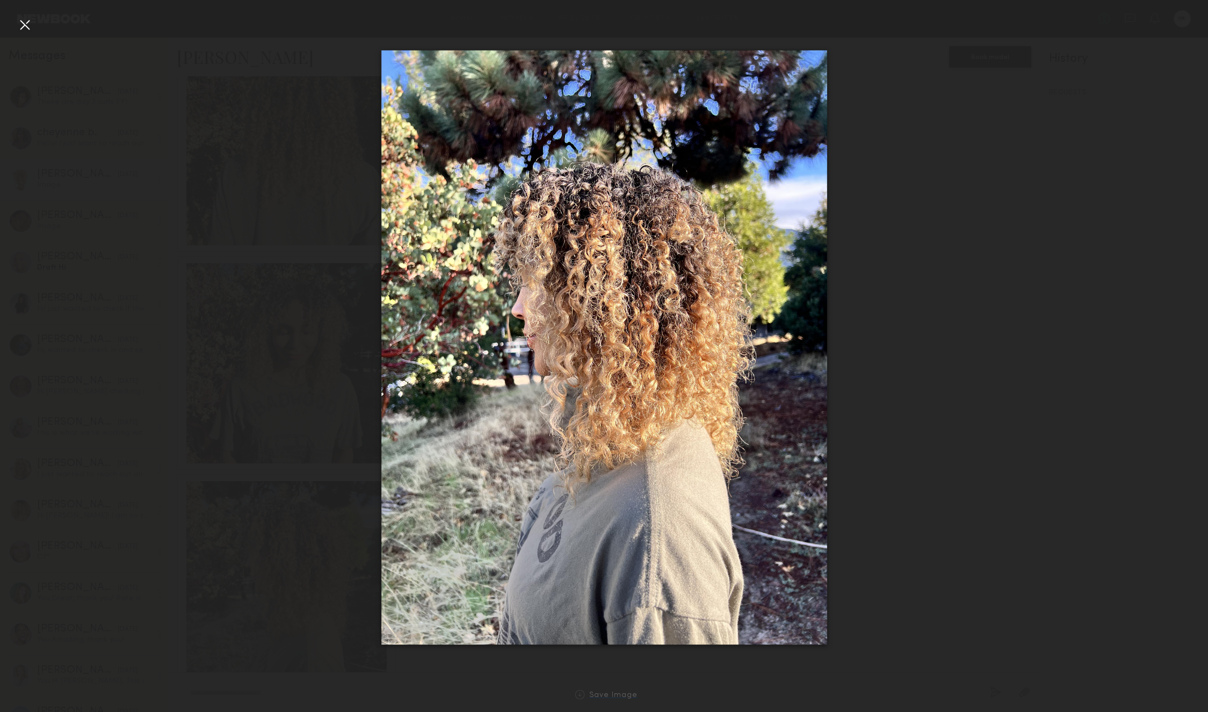
click at [601, 693] on div "Save Image" at bounding box center [613, 696] width 48 height 8
click at [601, 692] on div "Save Image" at bounding box center [613, 696] width 48 height 8
click at [27, 27] on div at bounding box center [24, 24] width 17 height 17
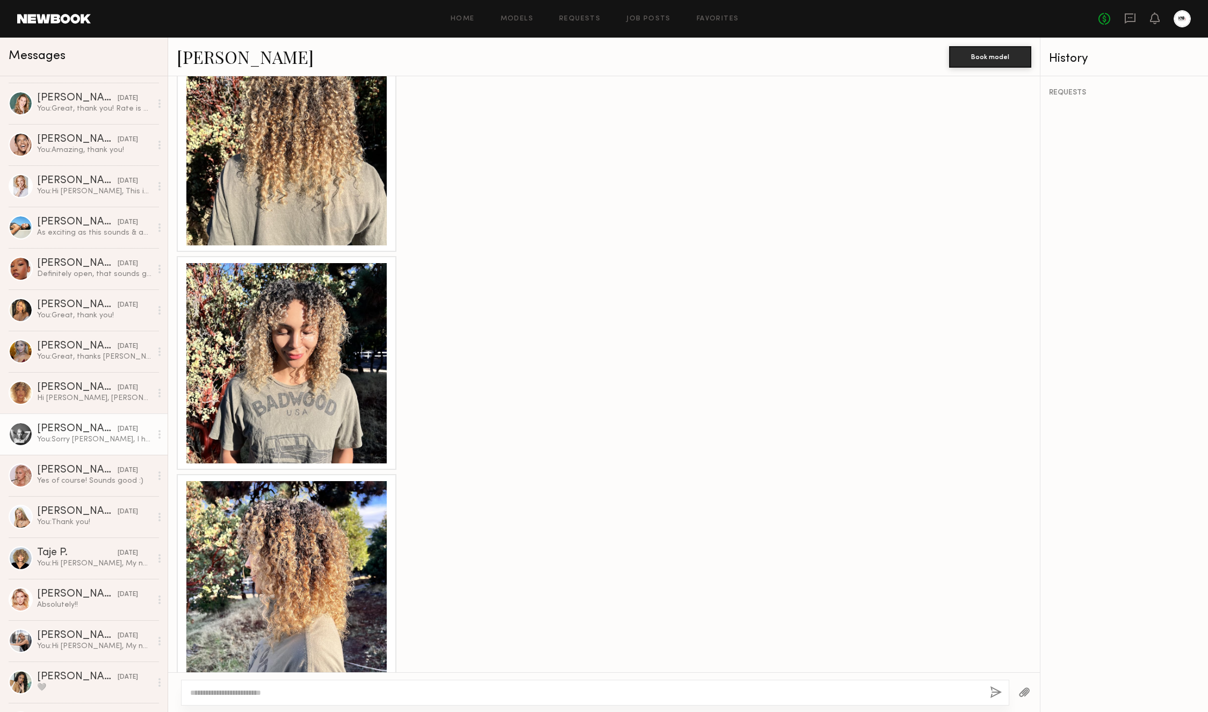
scroll to position [491, 0]
click at [91, 438] on div "You: Sorry Catherine, I hit copy + paste to all candidates in our shortlist. Yo…" at bounding box center [94, 438] width 114 height 10
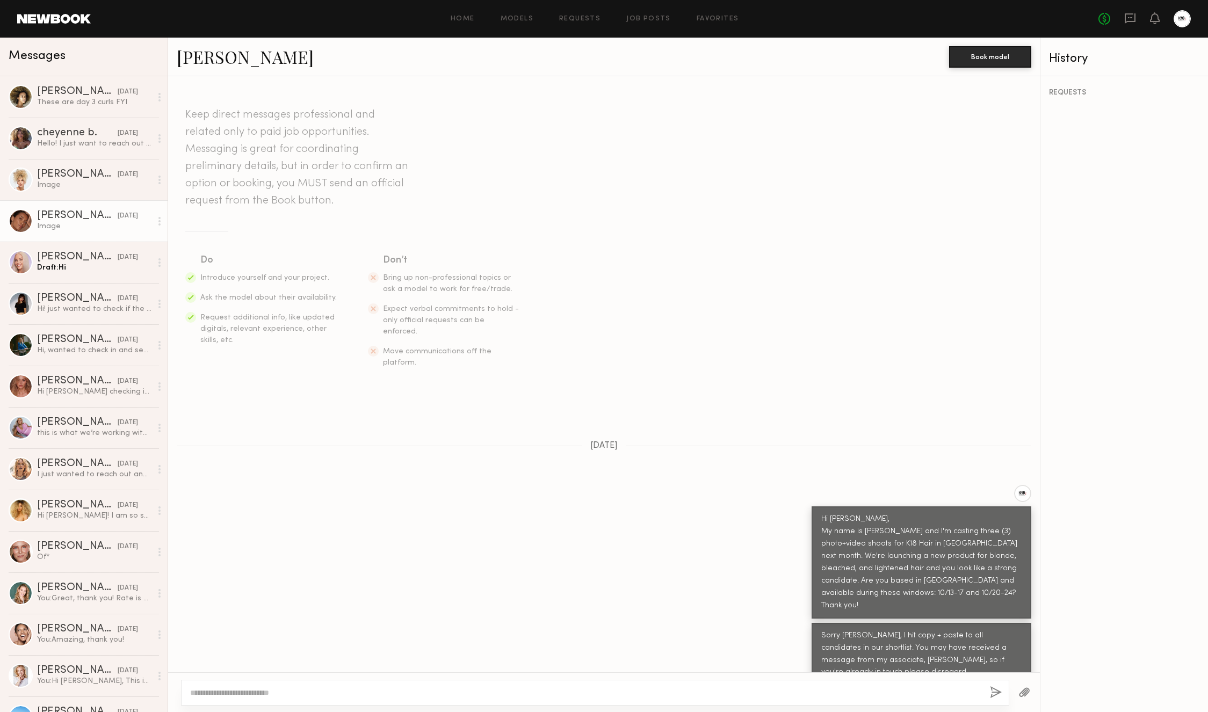
click at [95, 219] on div "Cristina M." at bounding box center [77, 216] width 81 height 11
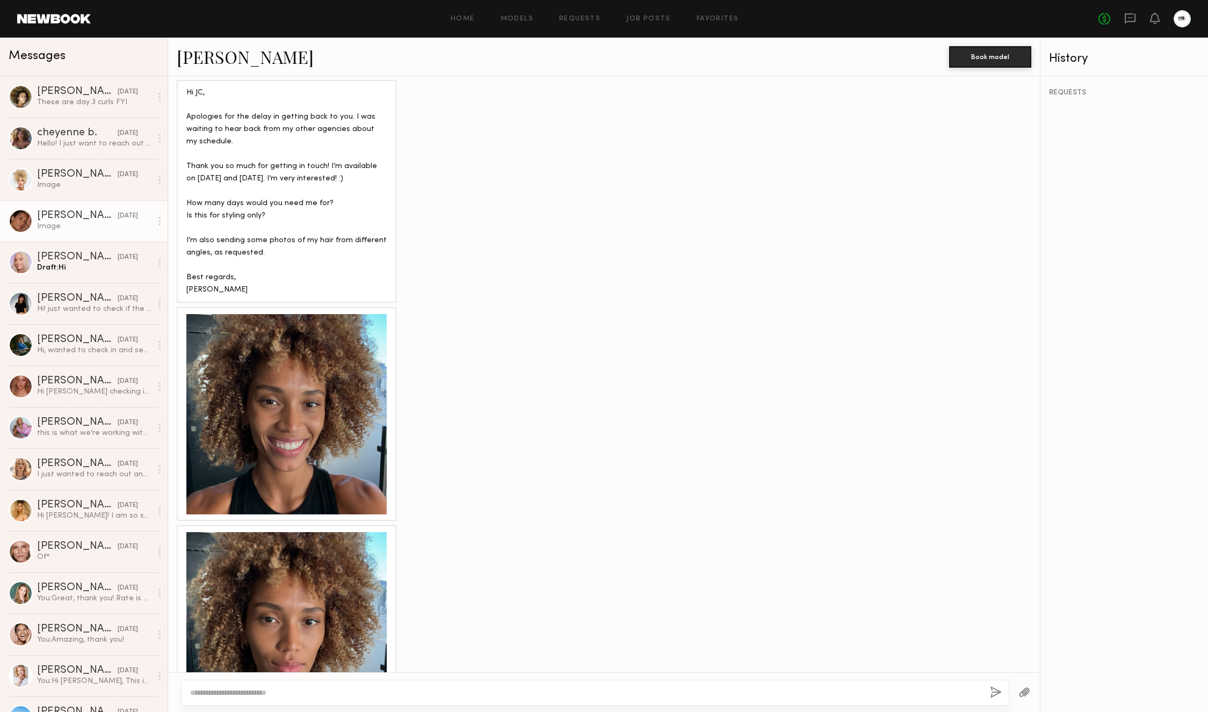
scroll to position [583, 0]
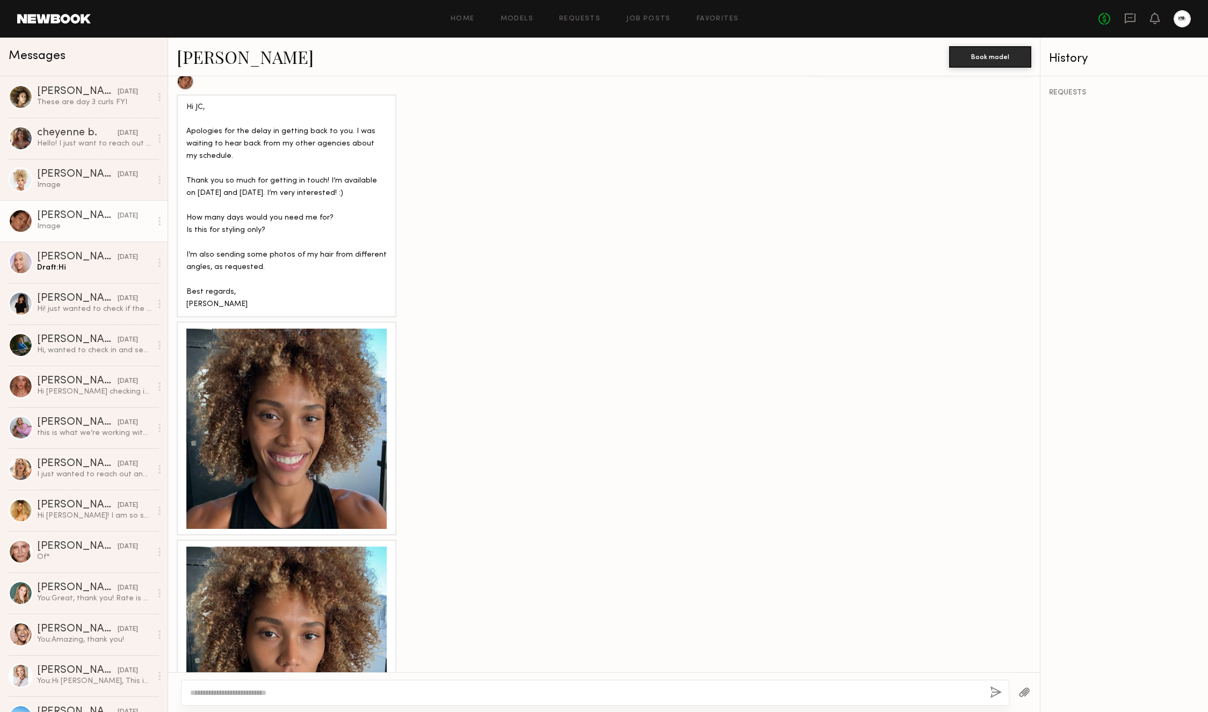
click at [352, 386] on div at bounding box center [286, 429] width 200 height 200
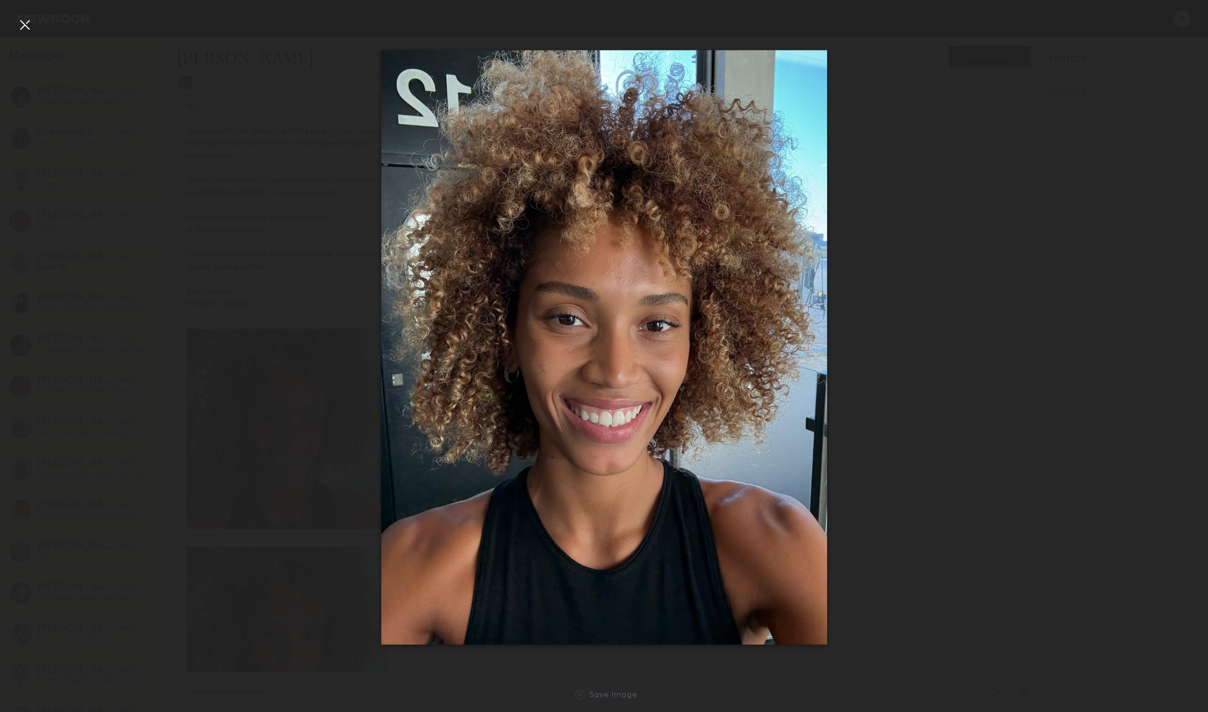
click at [598, 693] on div "Save Image" at bounding box center [613, 696] width 48 height 8
click at [597, 693] on div "Save Image" at bounding box center [613, 696] width 48 height 8
click at [28, 25] on div at bounding box center [24, 24] width 17 height 17
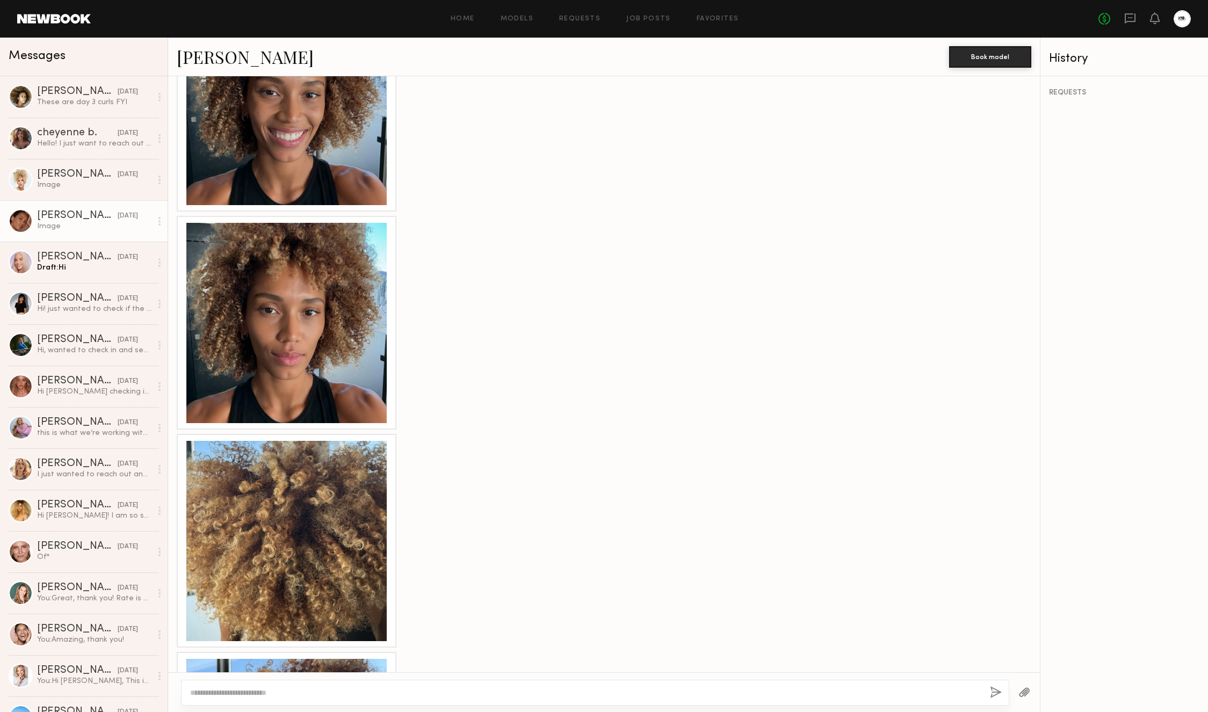
scroll to position [933, 0]
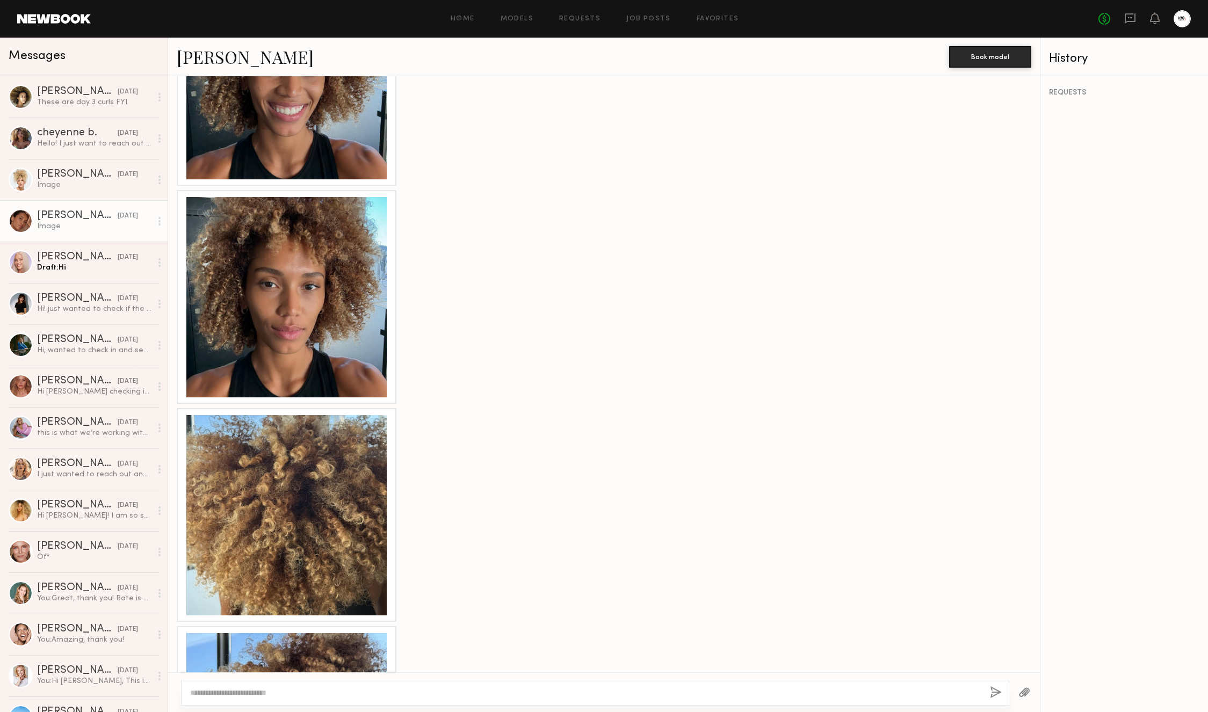
click at [259, 498] on div at bounding box center [286, 515] width 200 height 200
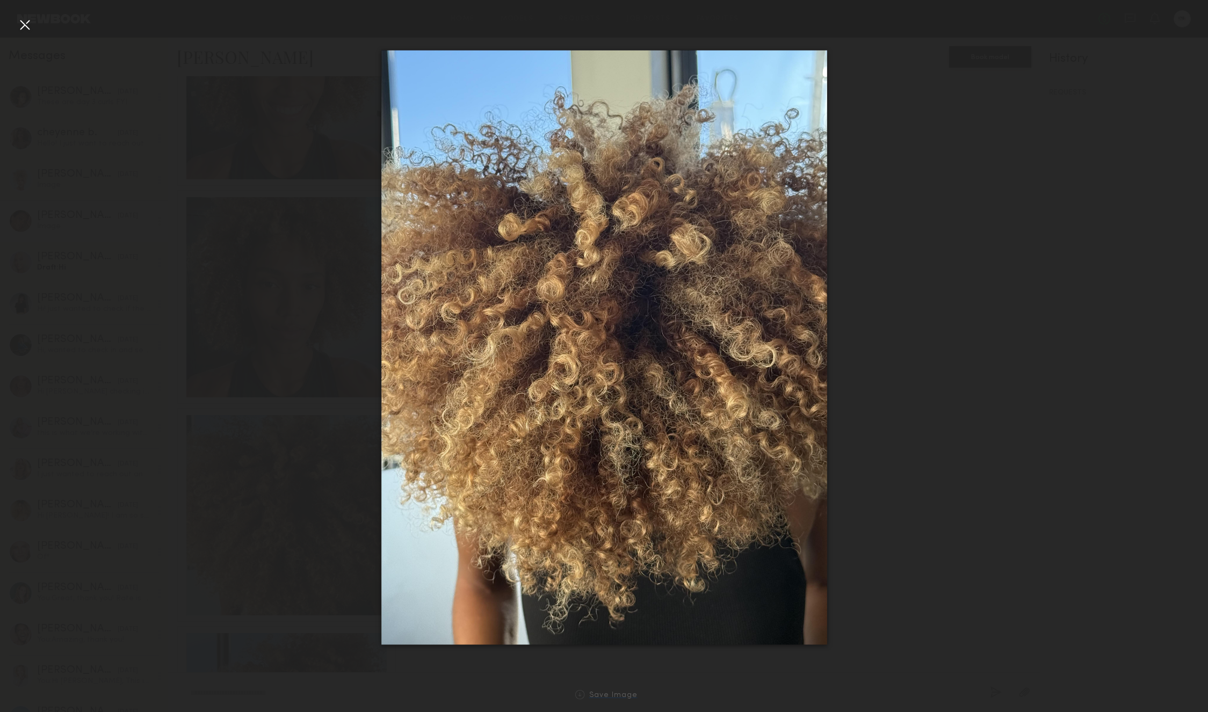
click at [613, 693] on div "Save Image" at bounding box center [613, 696] width 48 height 8
click at [230, 302] on div at bounding box center [604, 347] width 1208 height 661
click at [19, 21] on div at bounding box center [24, 24] width 17 height 17
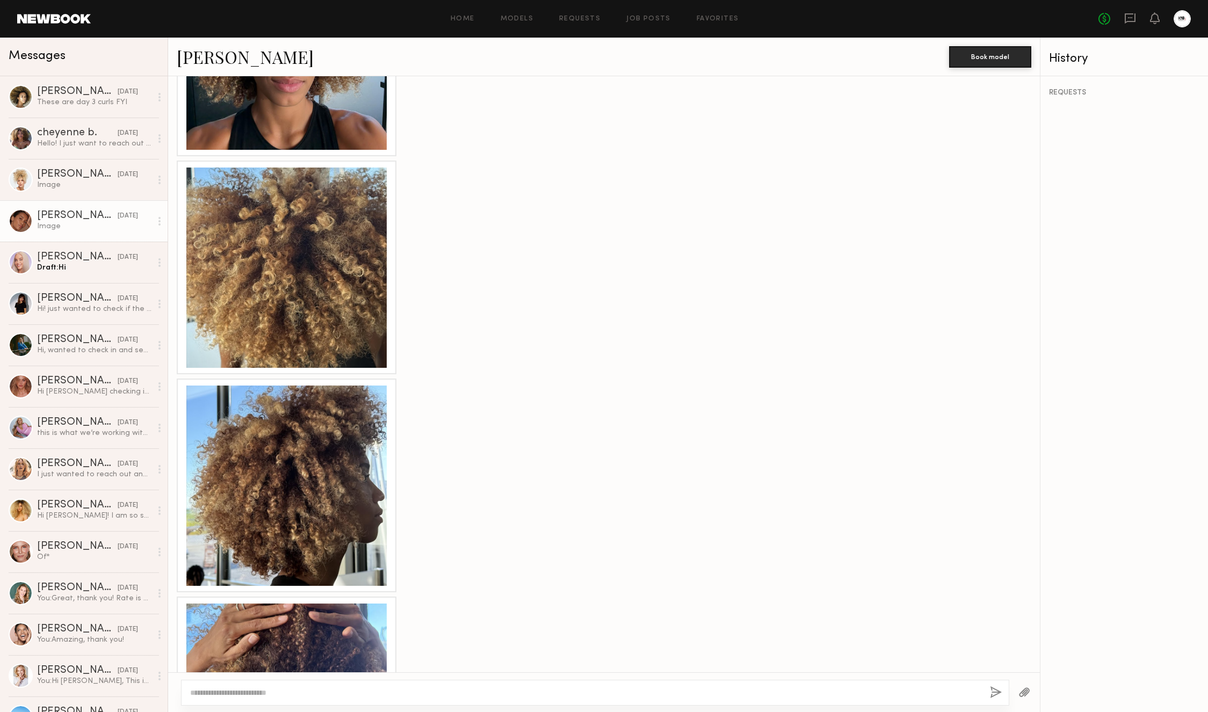
scroll to position [1207, 0]
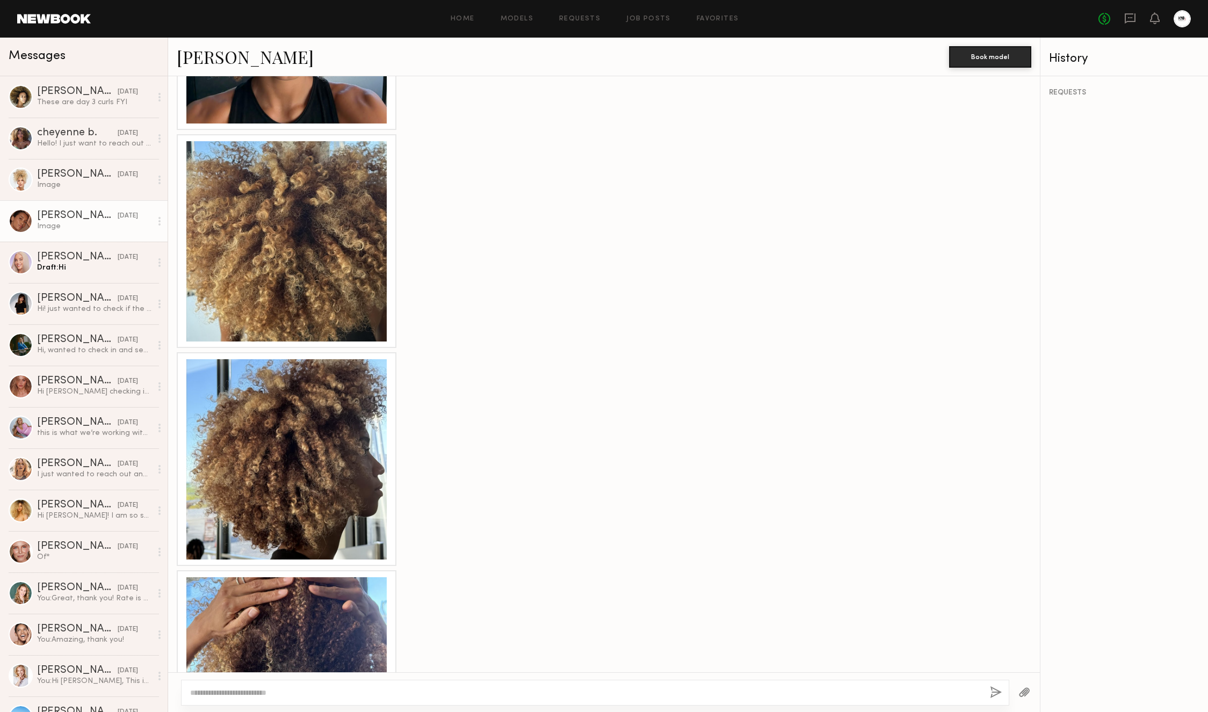
click at [302, 403] on div at bounding box center [286, 459] width 200 height 200
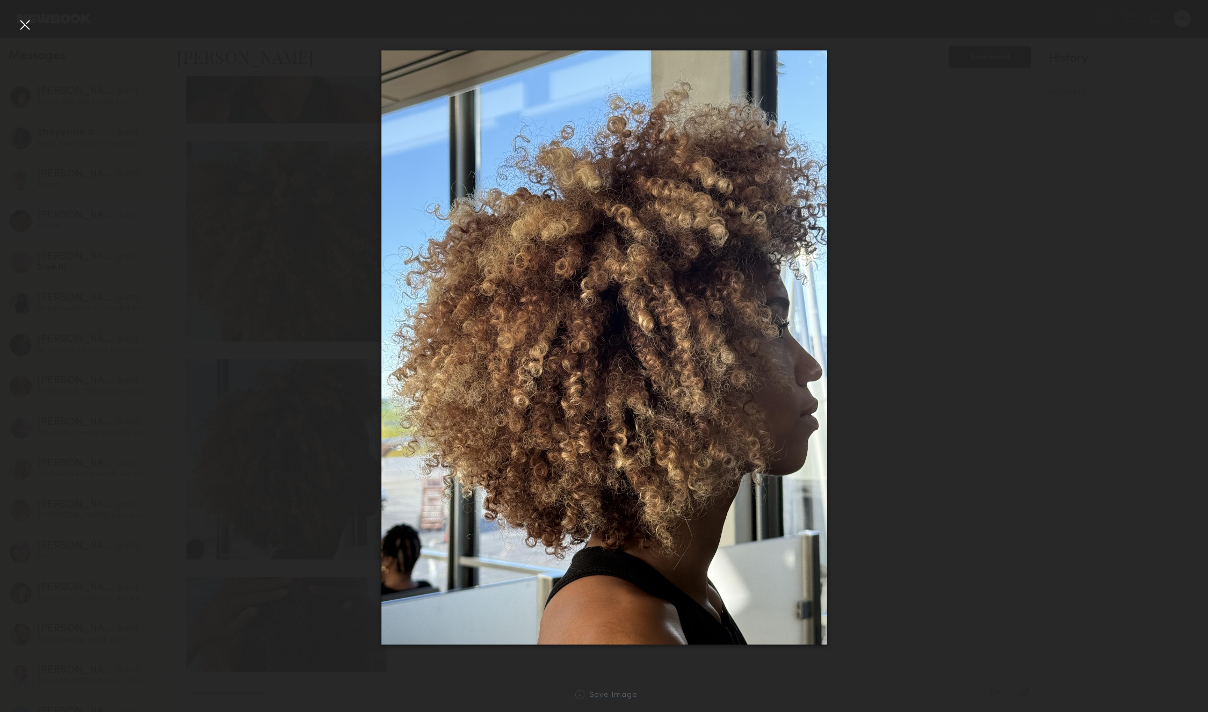
click at [616, 698] on div "Save Image" at bounding box center [613, 696] width 48 height 8
drag, startPoint x: 24, startPoint y: 25, endPoint x: 27, endPoint y: 62, distance: 37.2
click at [24, 25] on div at bounding box center [24, 24] width 17 height 17
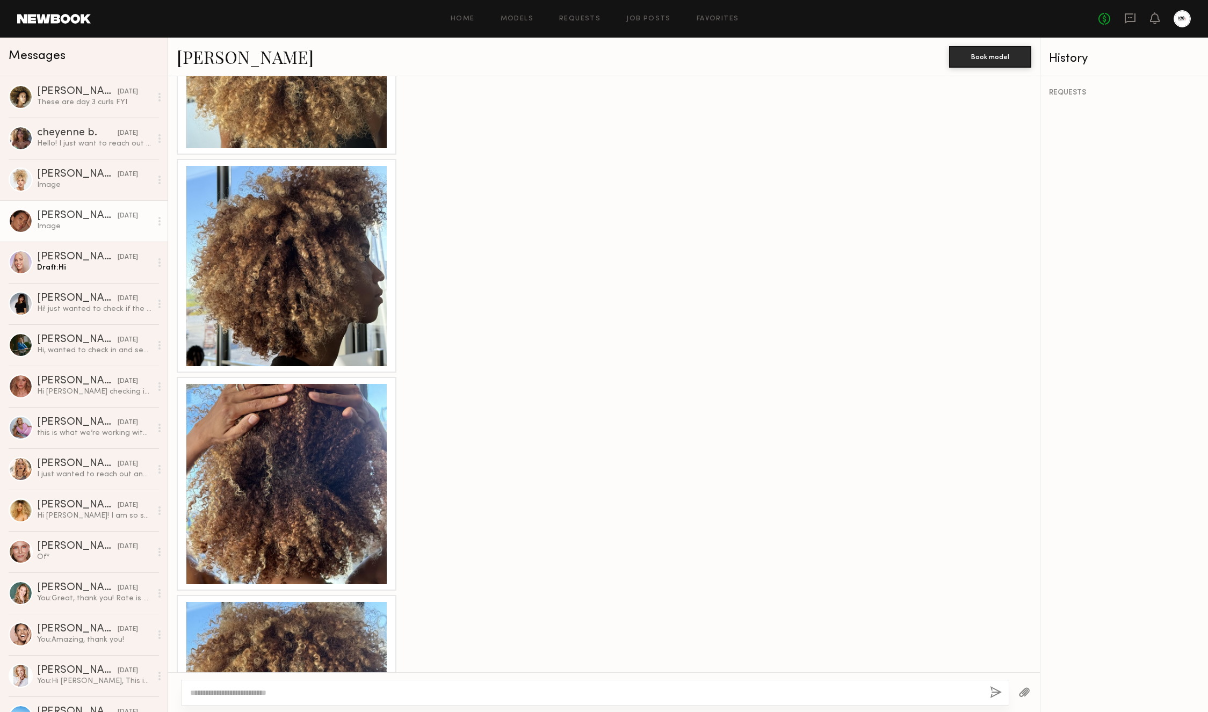
click at [272, 456] on div at bounding box center [286, 484] width 200 height 200
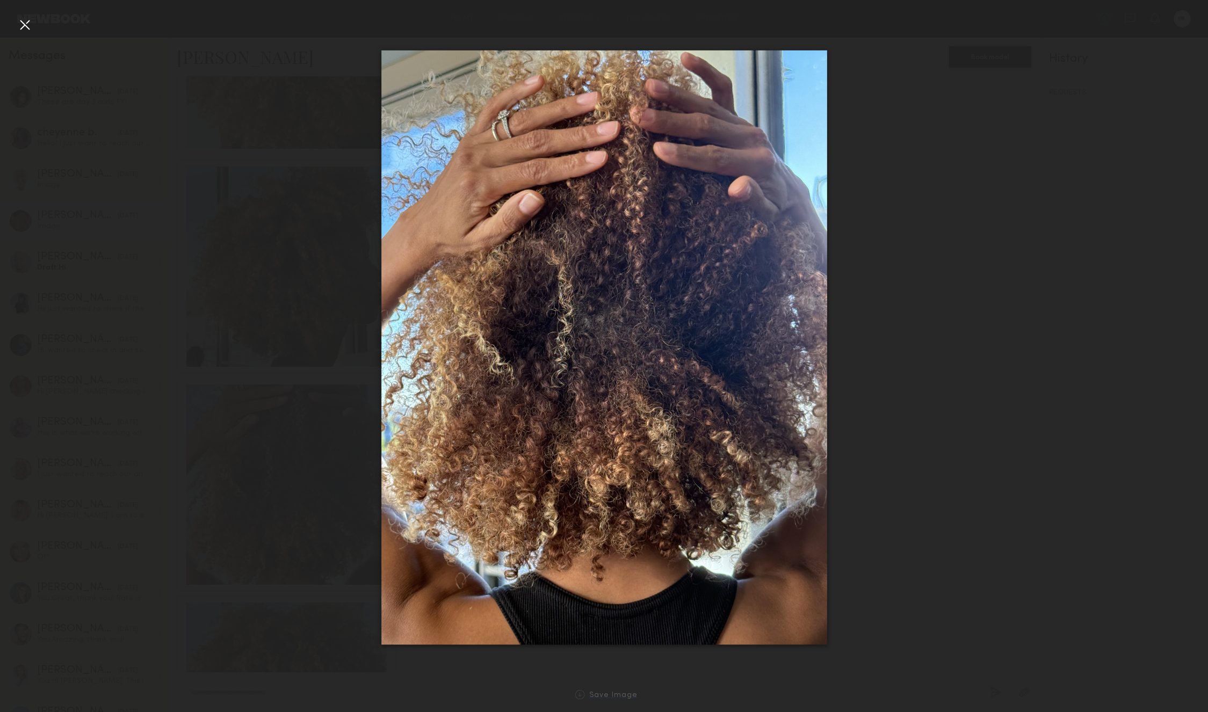
click at [592, 692] on div "Save Image" at bounding box center [613, 696] width 48 height 8
click at [26, 26] on div at bounding box center [24, 24] width 17 height 17
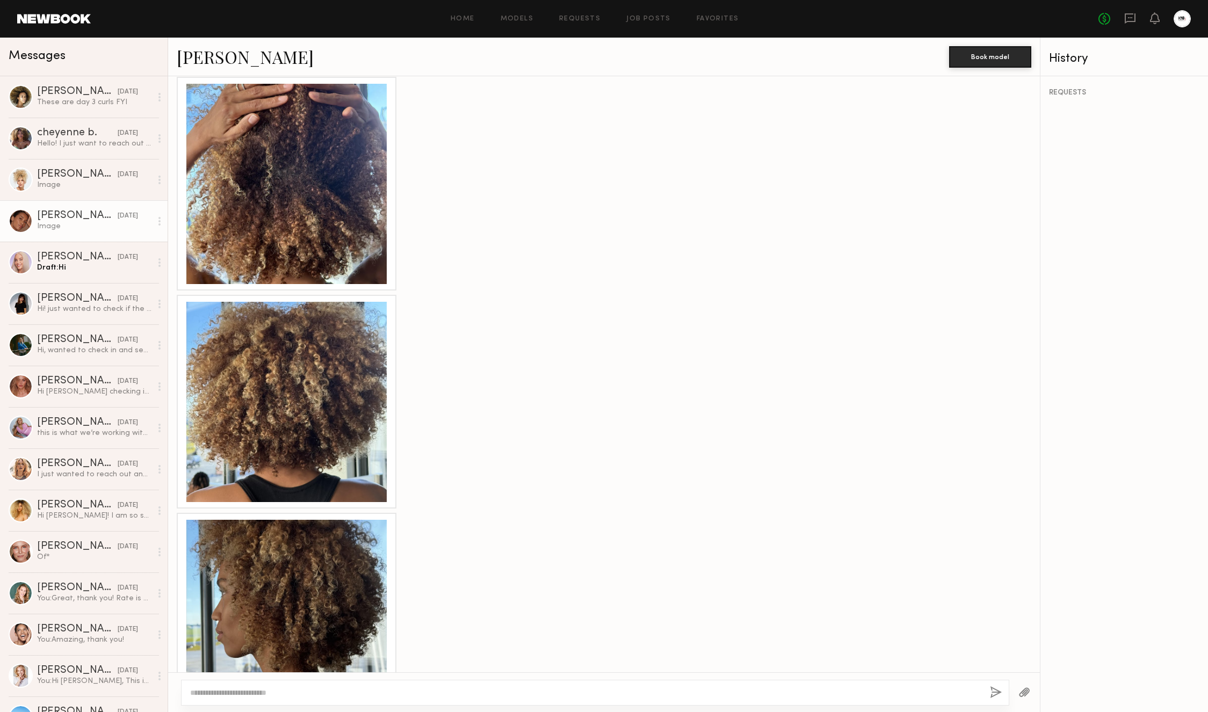
scroll to position [1741, 0]
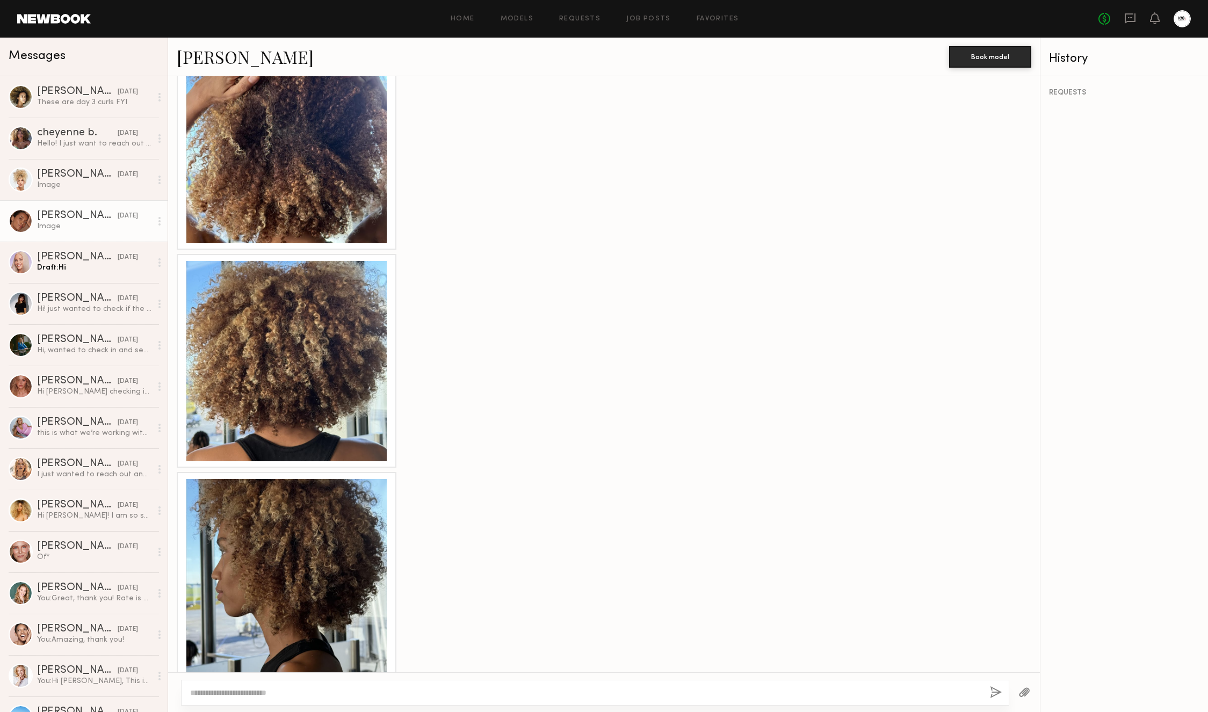
click at [286, 380] on div at bounding box center [286, 361] width 200 height 200
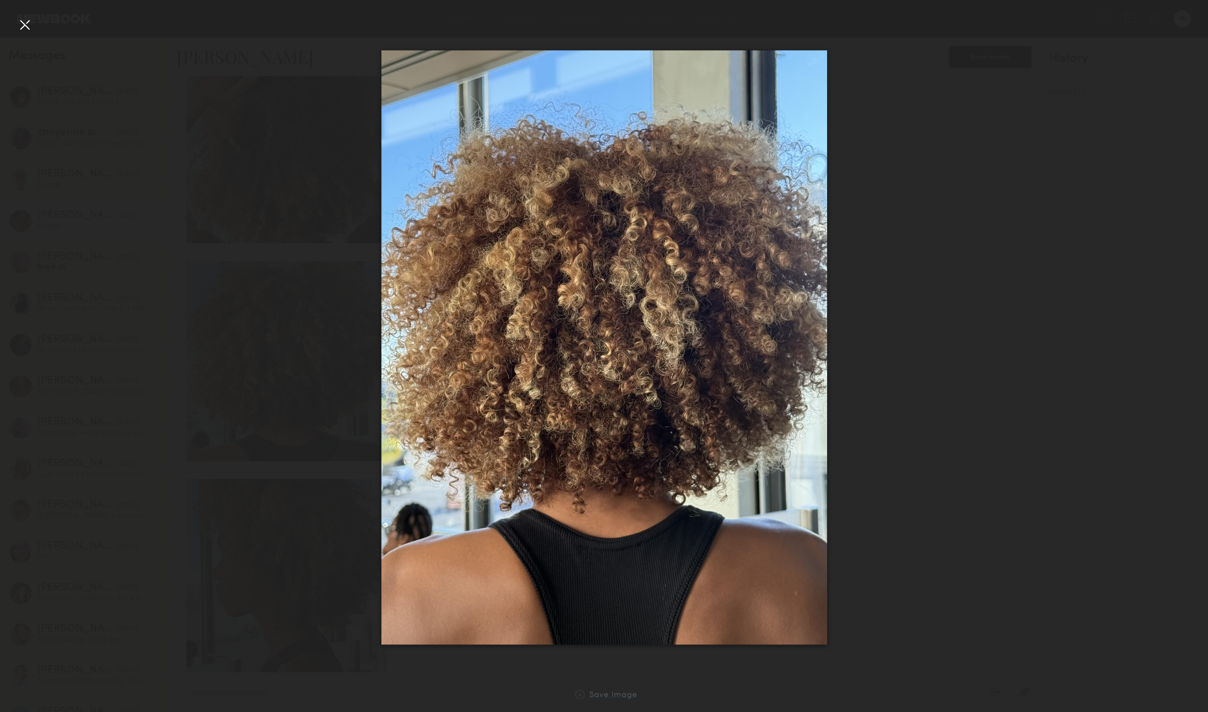
click at [606, 693] on div "Save Image" at bounding box center [613, 696] width 48 height 8
drag, startPoint x: 23, startPoint y: 22, endPoint x: 42, endPoint y: 46, distance: 30.9
click at [23, 22] on div at bounding box center [24, 24] width 17 height 17
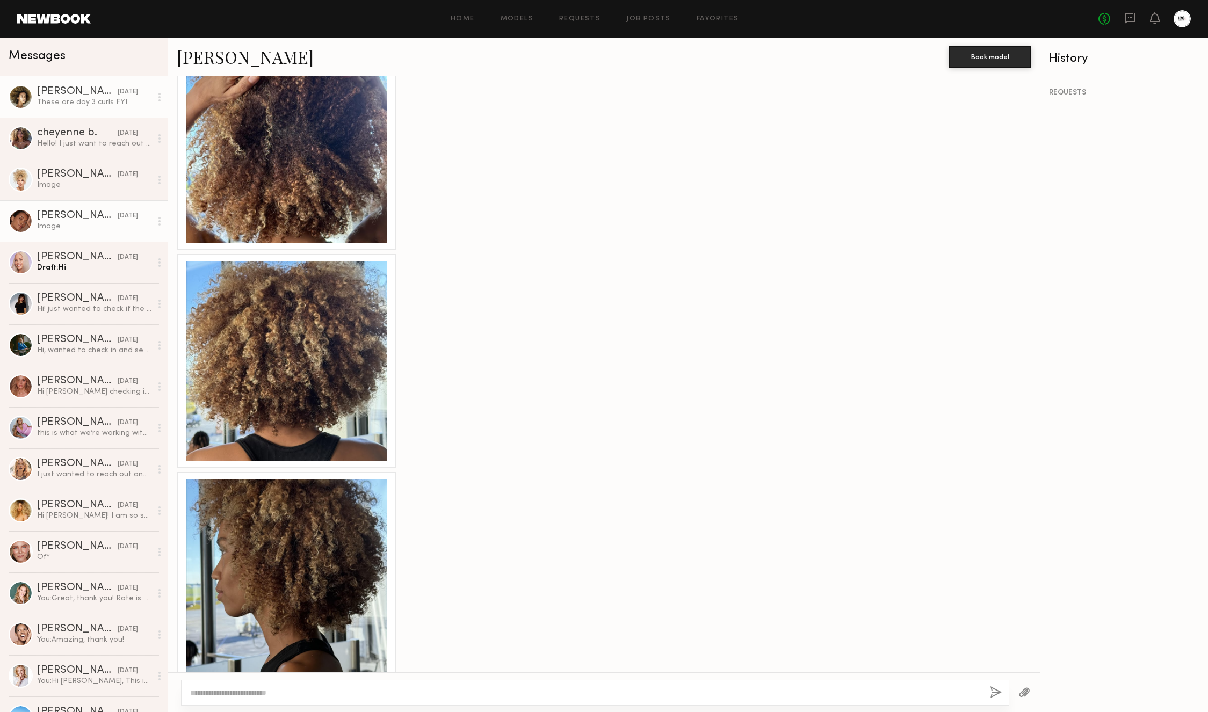
click at [62, 95] on div "Morgan F." at bounding box center [77, 91] width 81 height 11
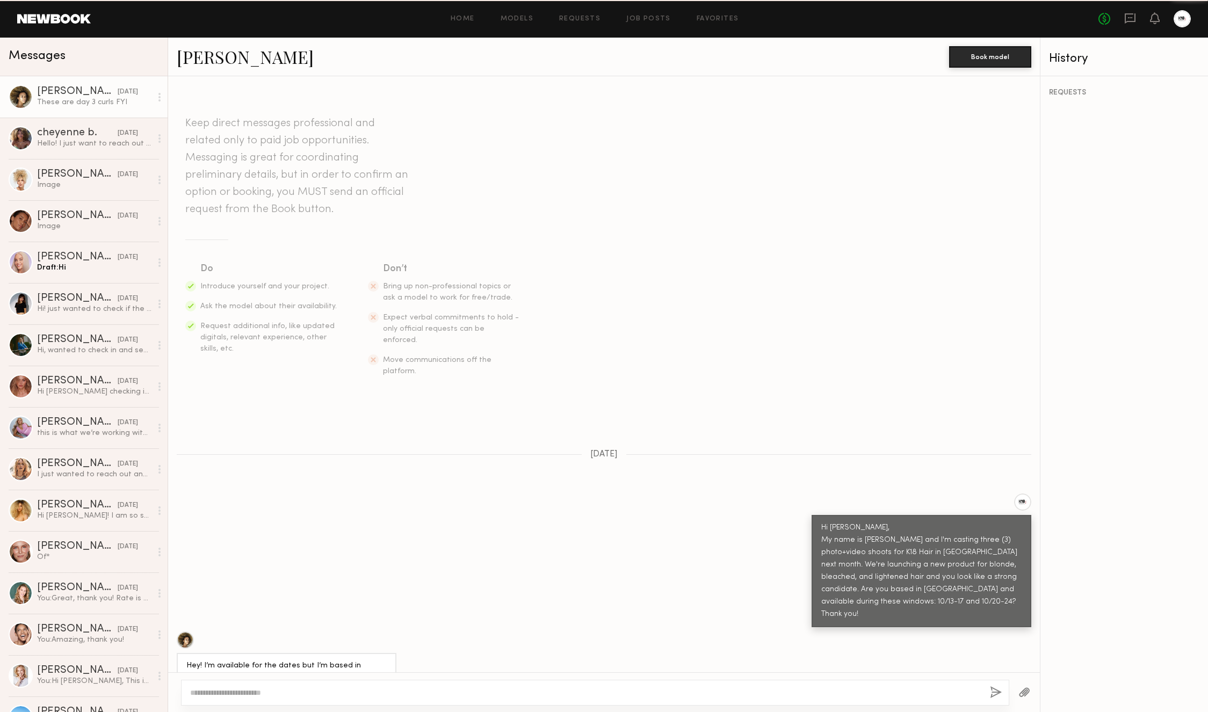
scroll to position [1526, 0]
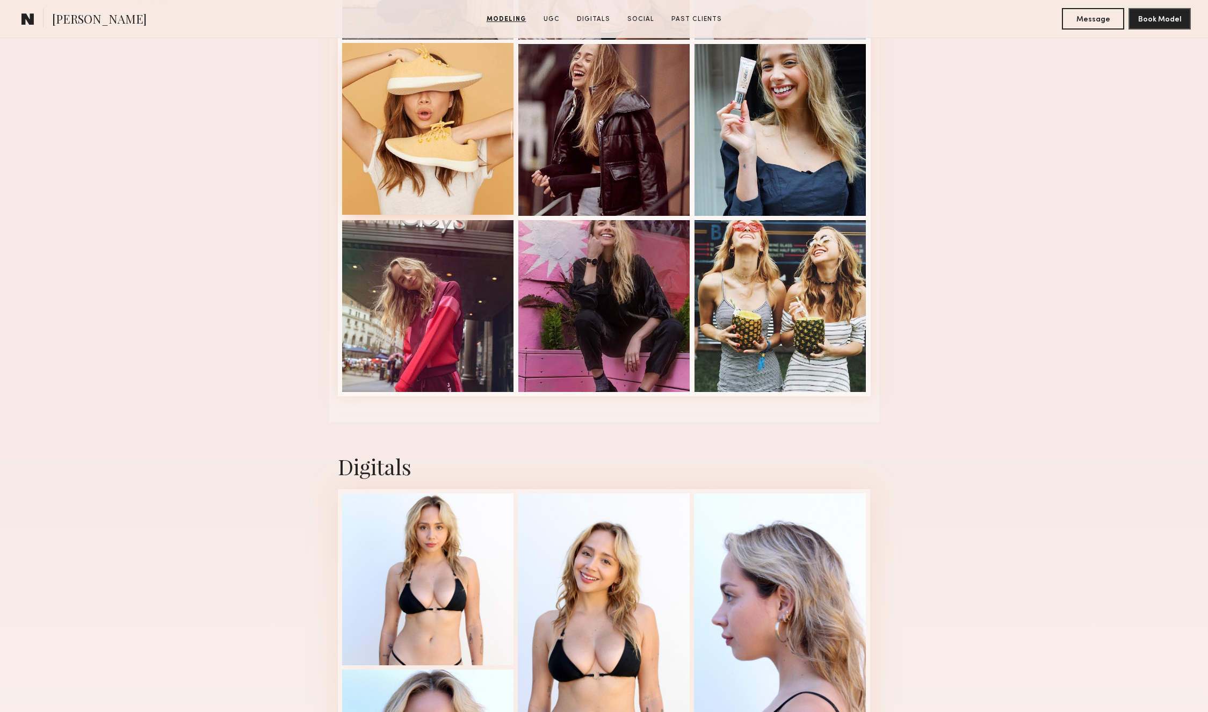
scroll to position [1917, 0]
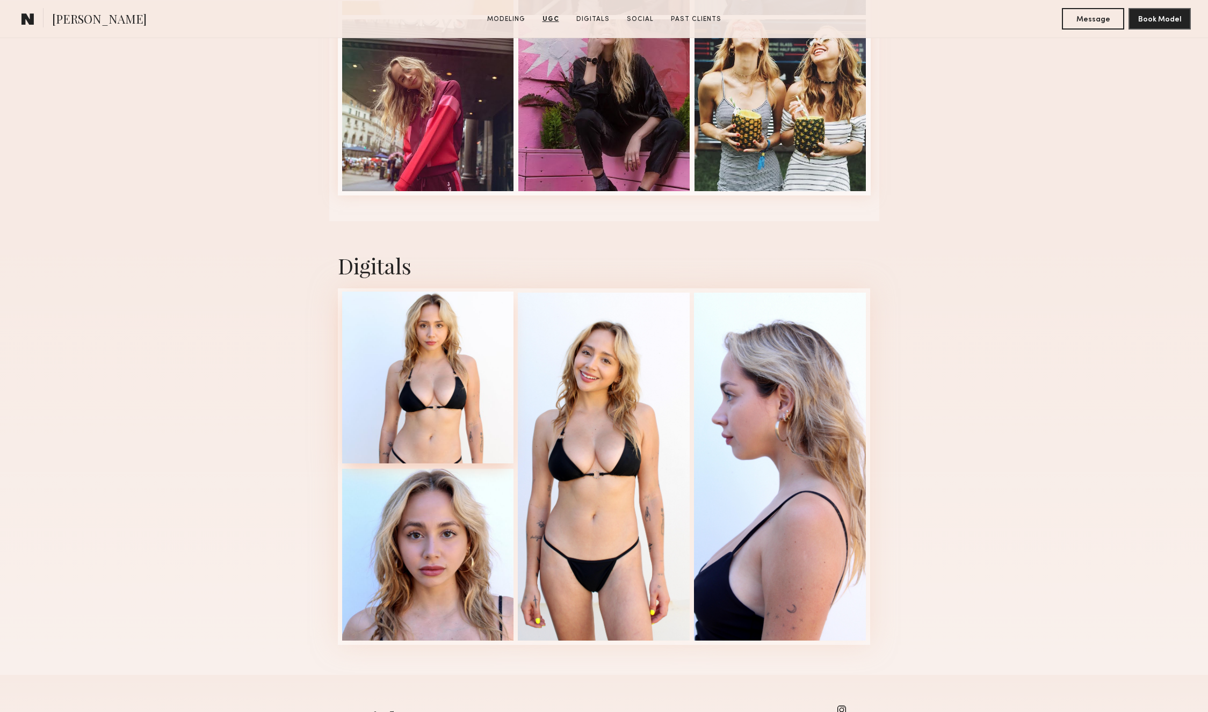
click at [402, 417] on div at bounding box center [428, 378] width 172 height 172
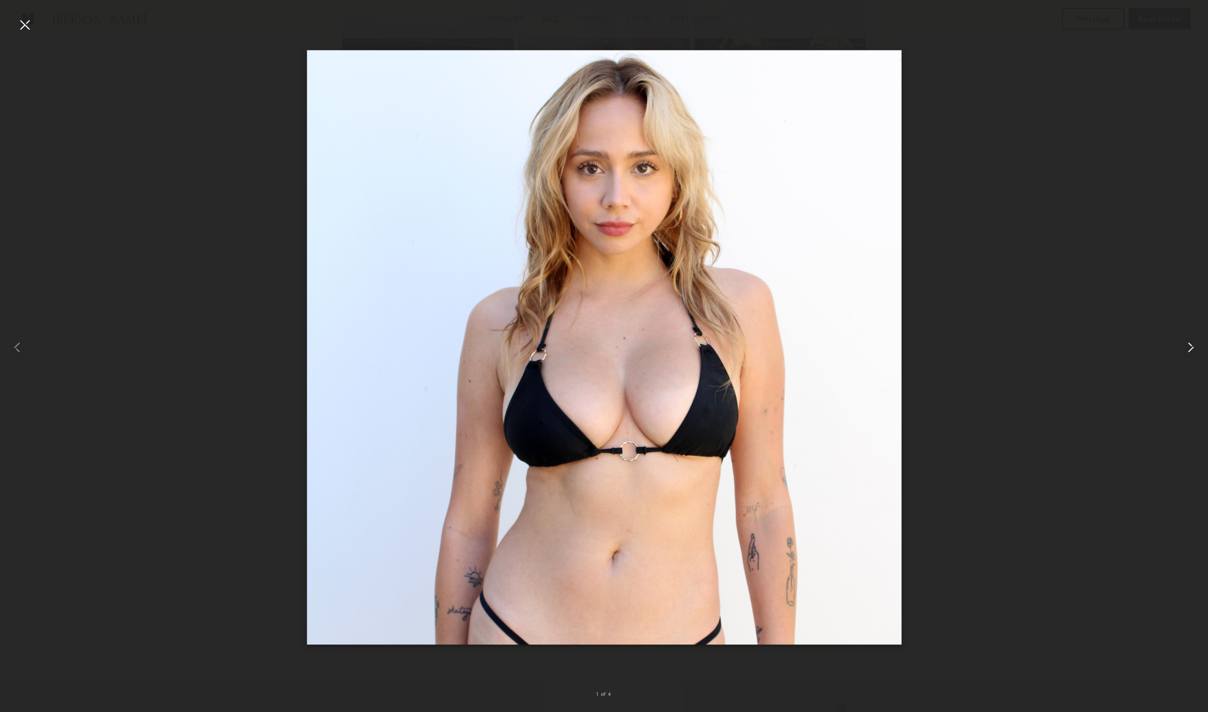
click at [1189, 348] on common-icon at bounding box center [1190, 347] width 17 height 17
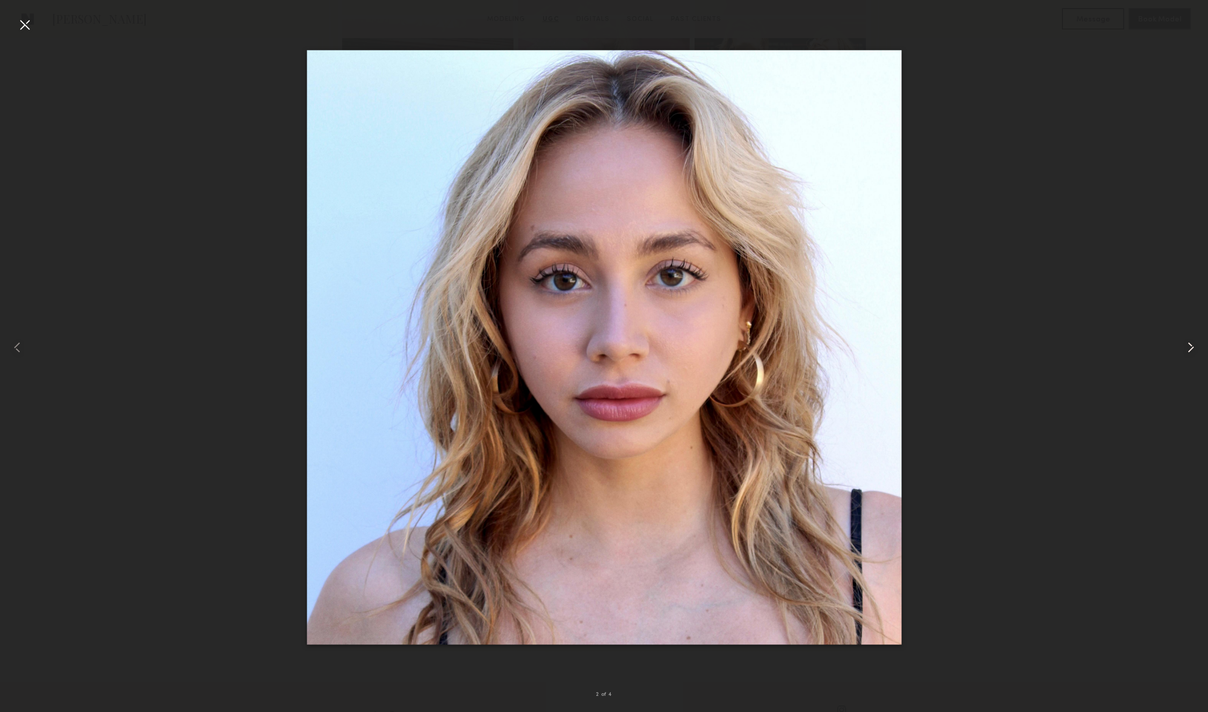
click at [1189, 347] on common-icon at bounding box center [1190, 347] width 17 height 17
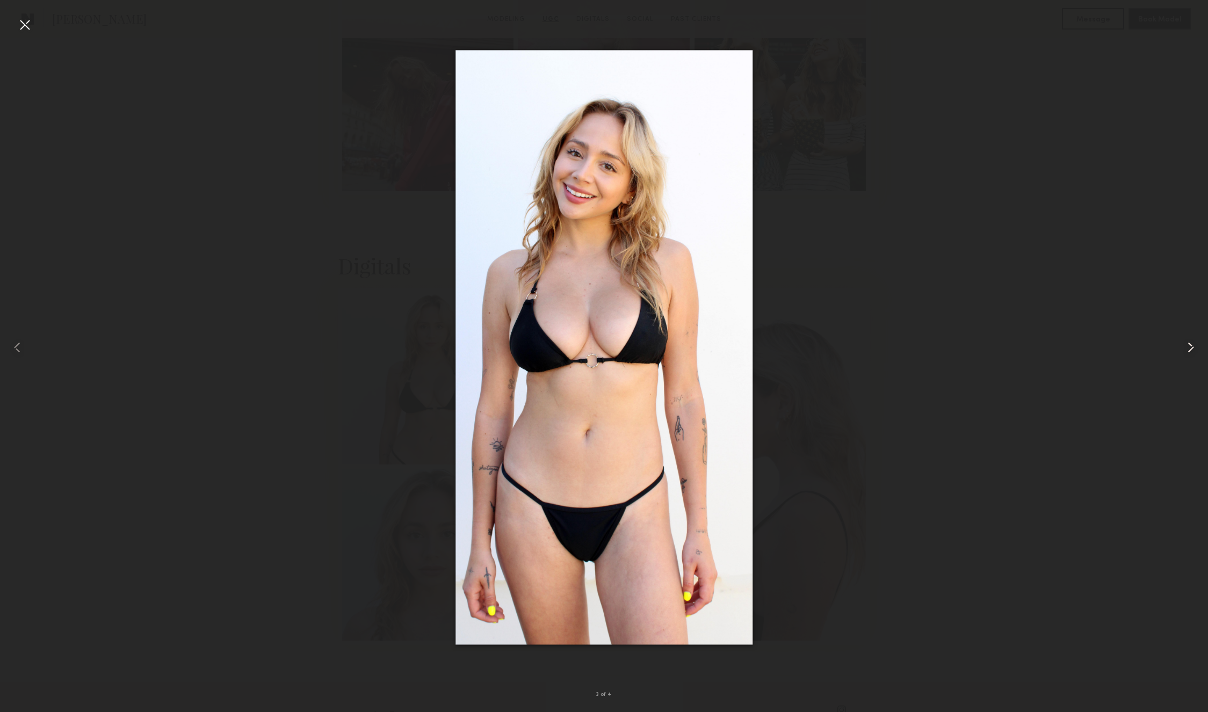
click at [1194, 346] on common-icon at bounding box center [1190, 347] width 17 height 17
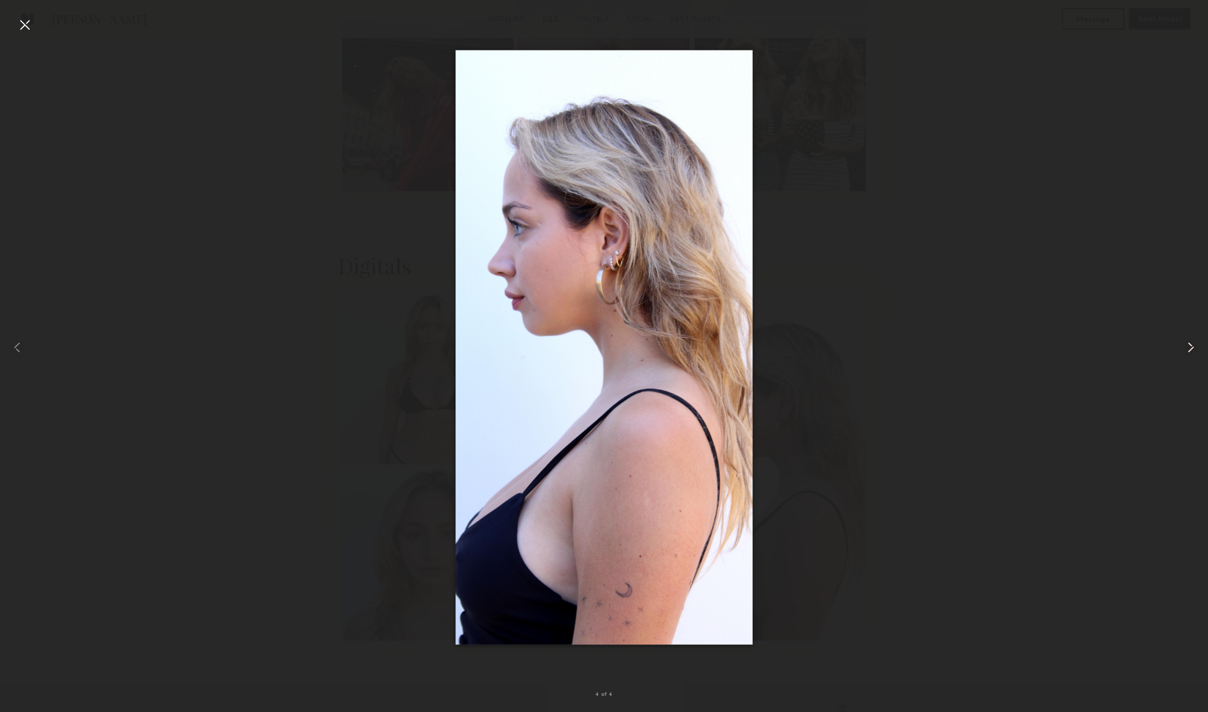
click at [1185, 354] on common-icon at bounding box center [1190, 347] width 17 height 17
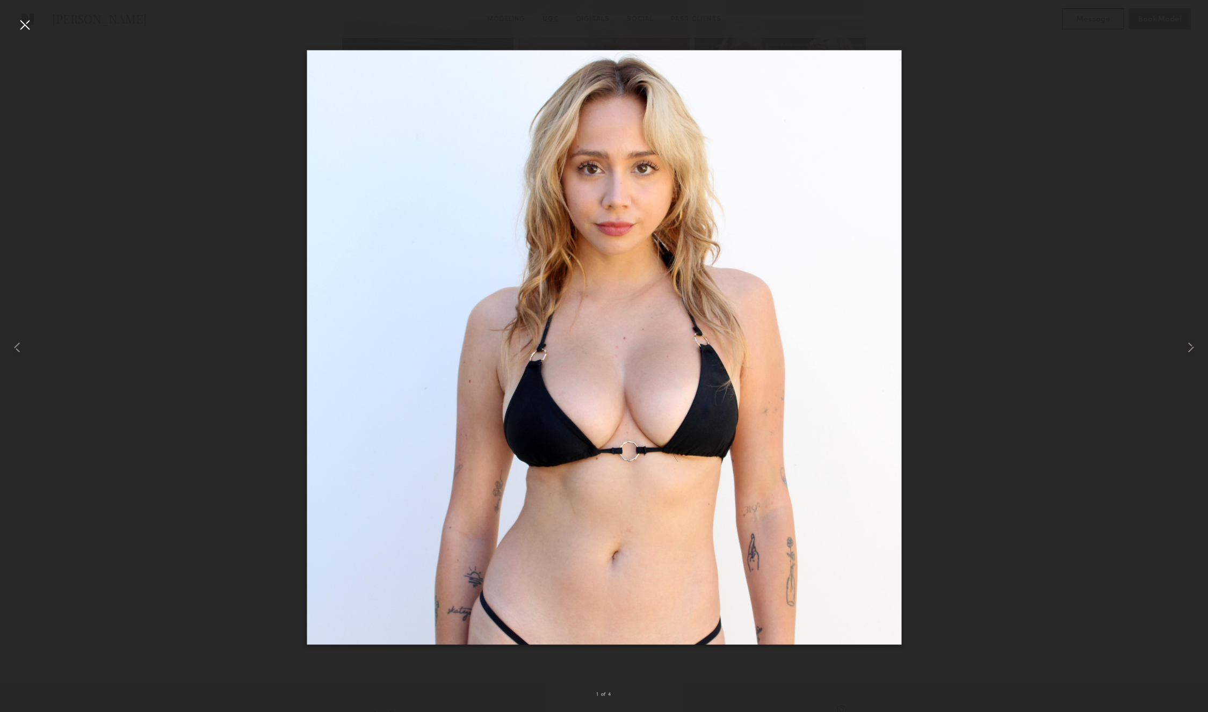
click at [24, 23] on div at bounding box center [24, 24] width 17 height 17
